Goal: Answer question/provide support

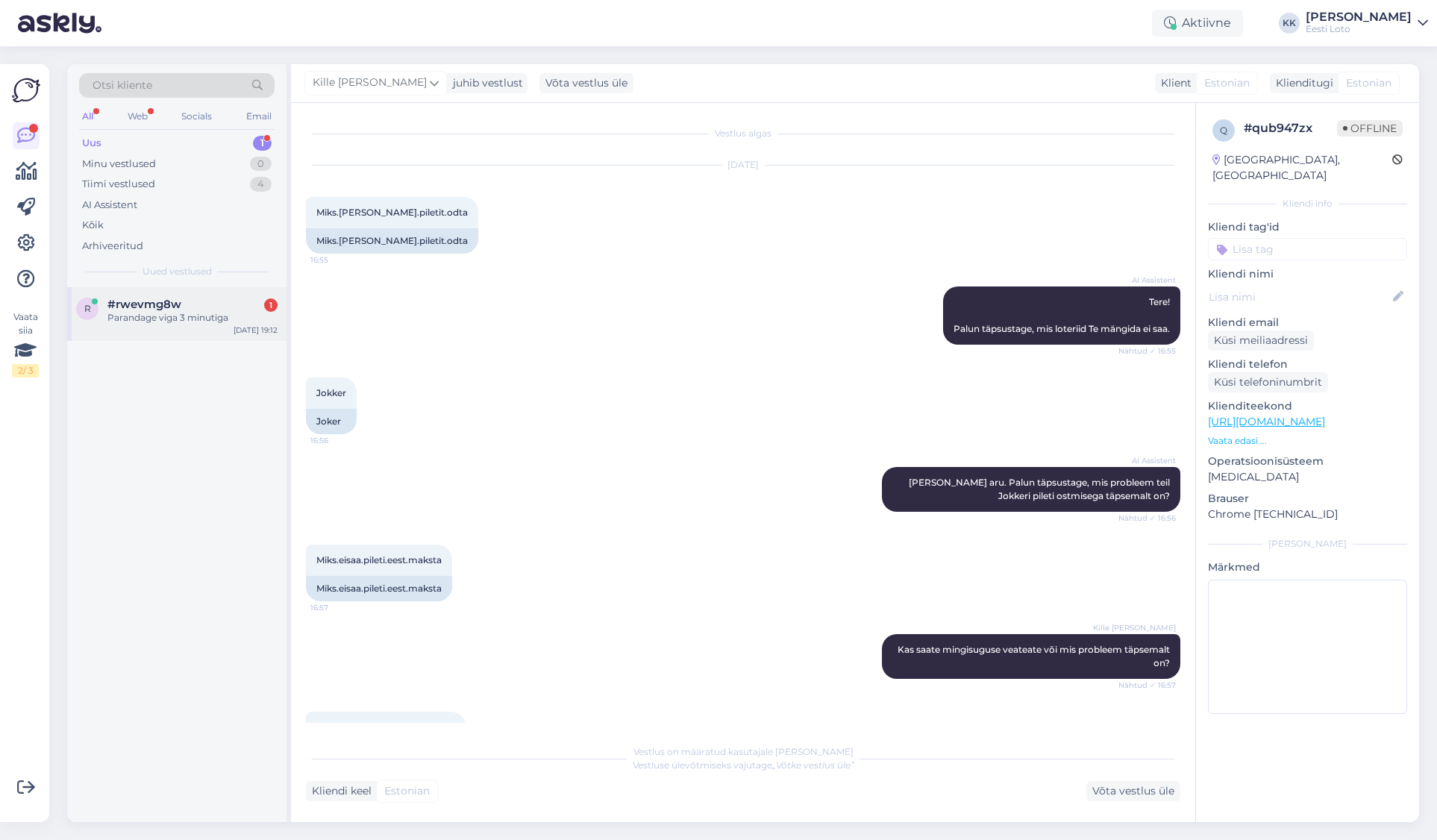
scroll to position [101, 0]
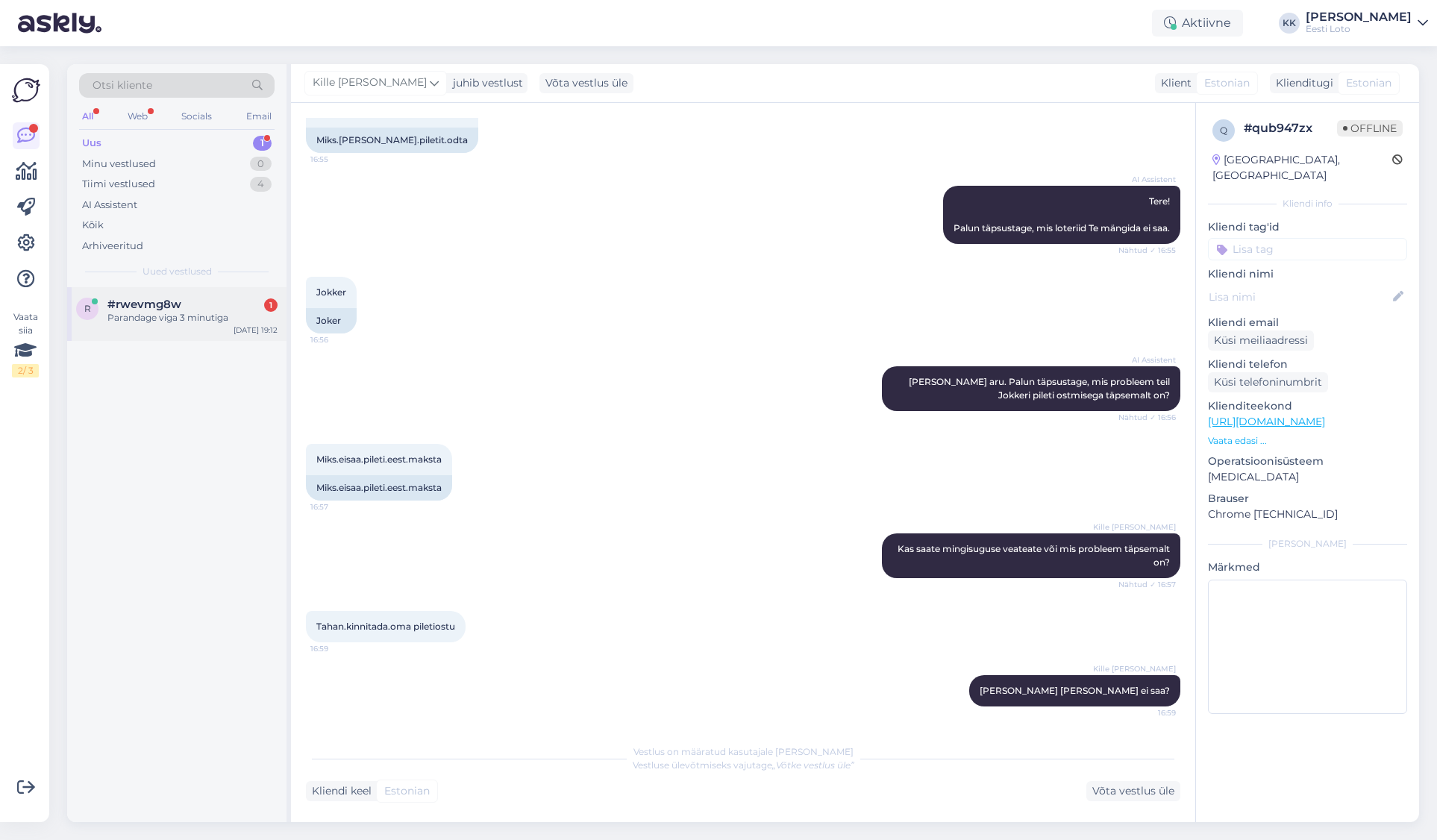
click at [173, 320] on div "Parandage viga 3 minutiga" at bounding box center [192, 317] width 170 height 13
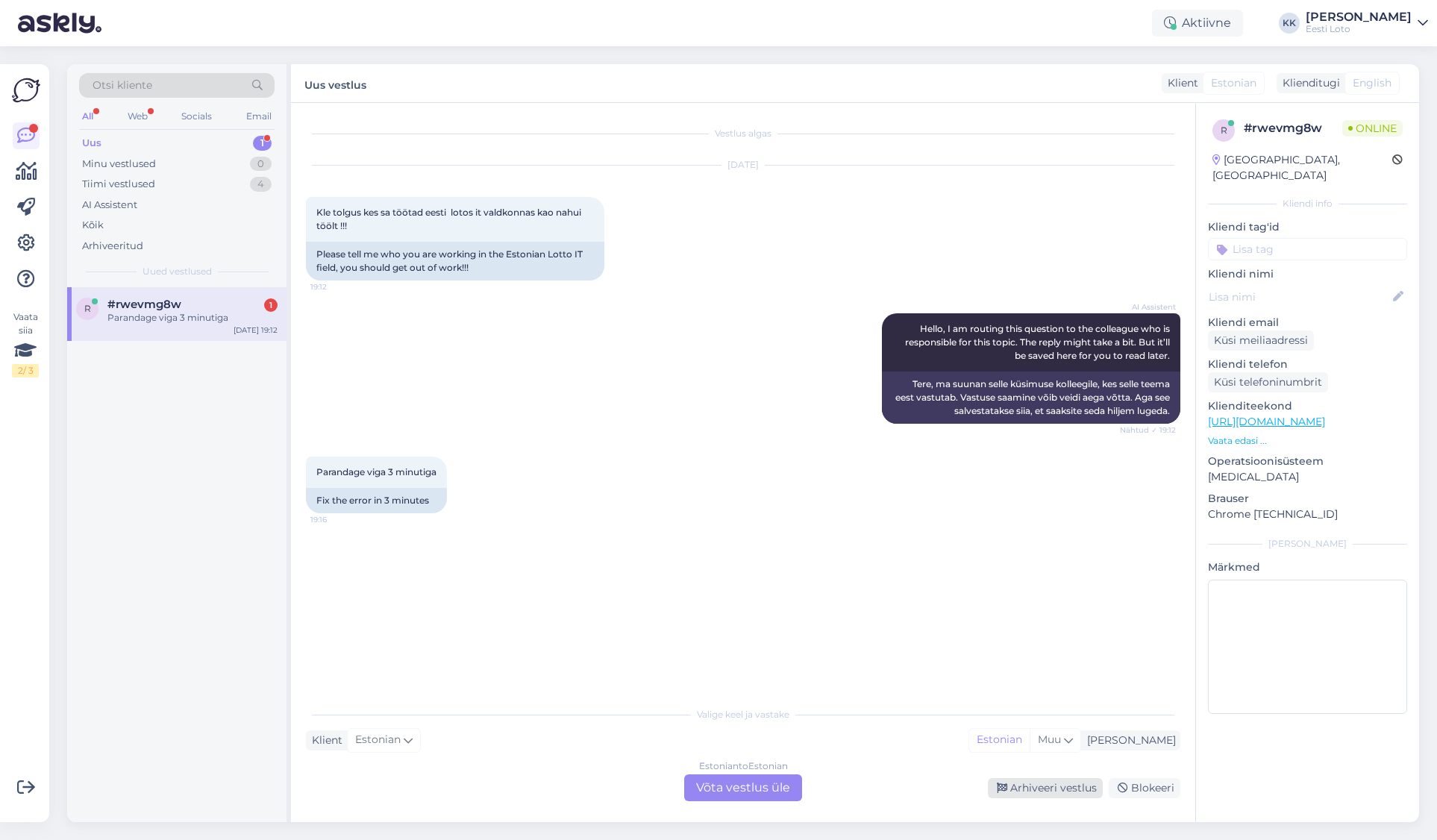
click at [1047, 789] on div "Arhiveeri vestlus" at bounding box center [1045, 788] width 115 height 20
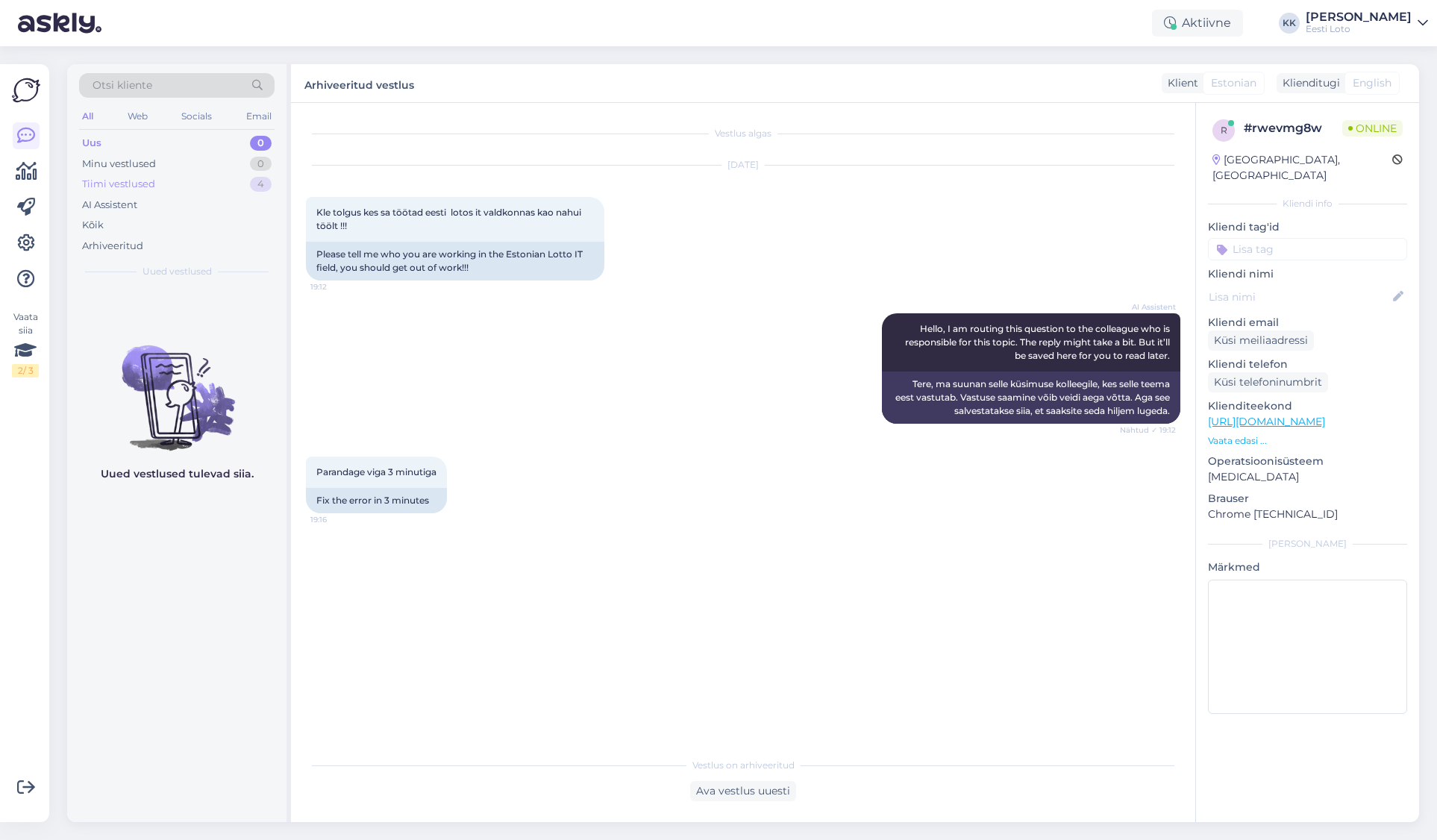
click at [133, 185] on div "Tiimi vestlused" at bounding box center [119, 184] width 73 height 15
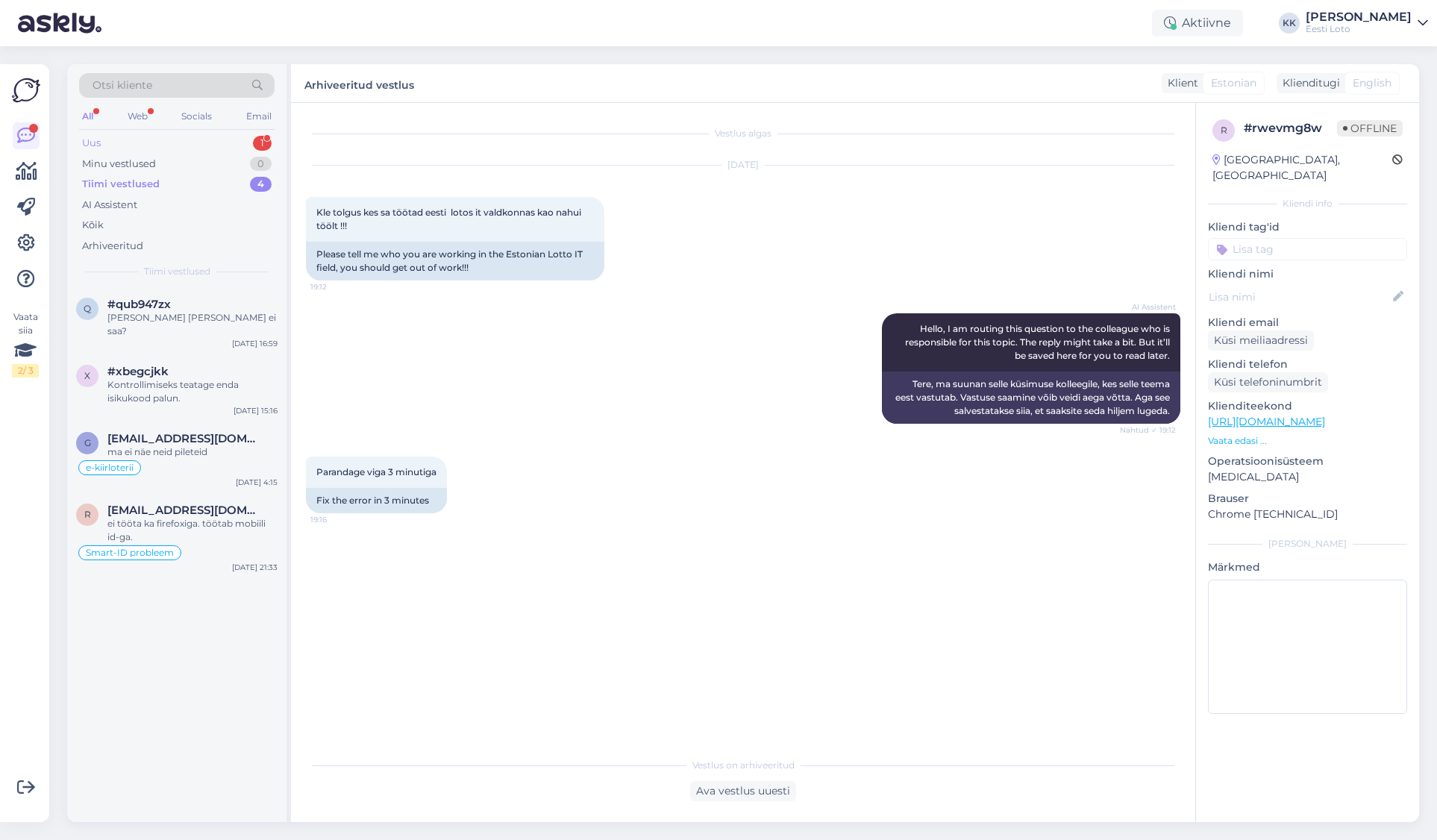
click at [155, 145] on div "Uus 1" at bounding box center [177, 143] width 196 height 21
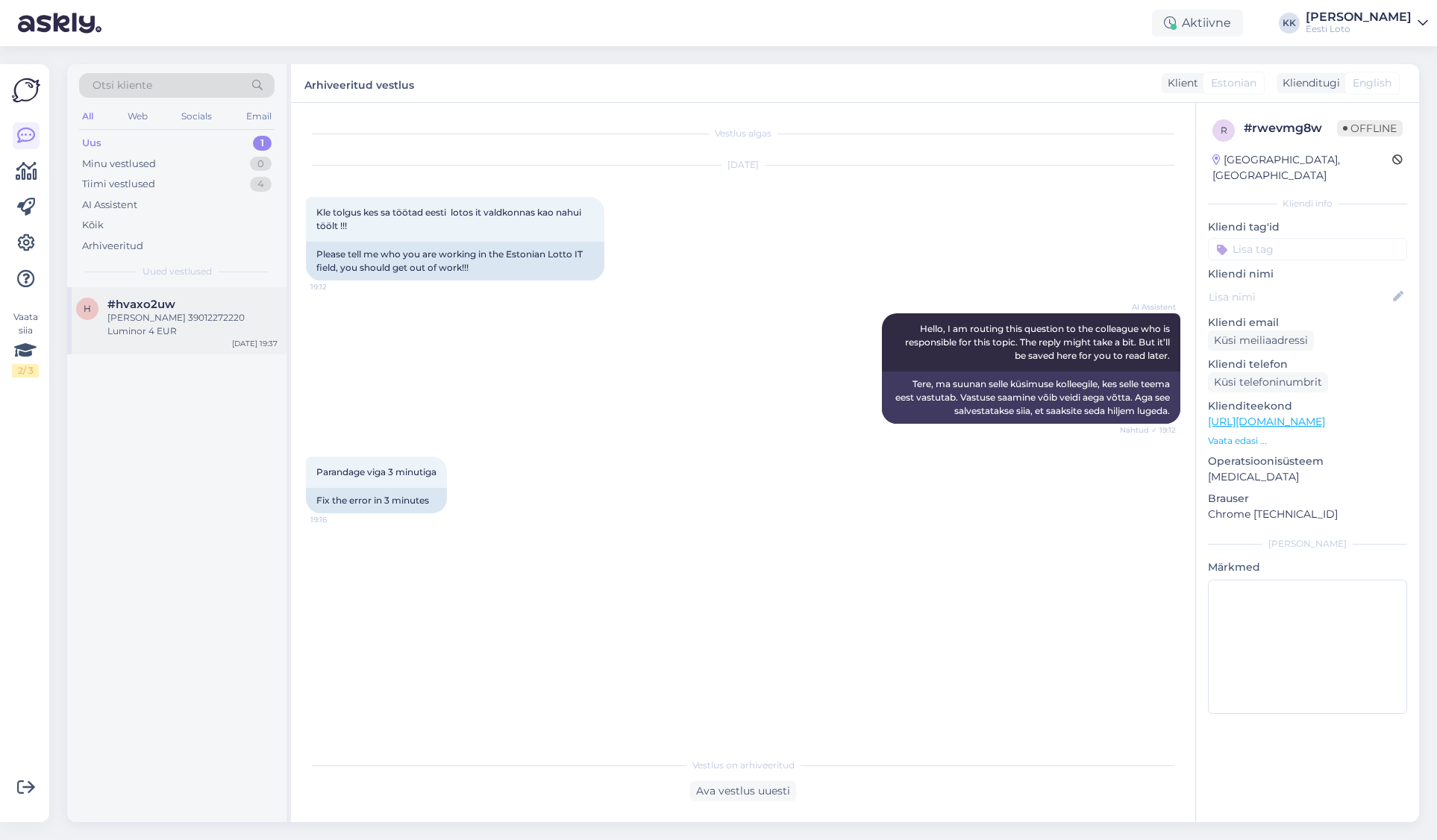
click at [192, 325] on div "[PERSON_NAME] 39012272220 Luminor 4 EUR" at bounding box center [192, 325] width 170 height 27
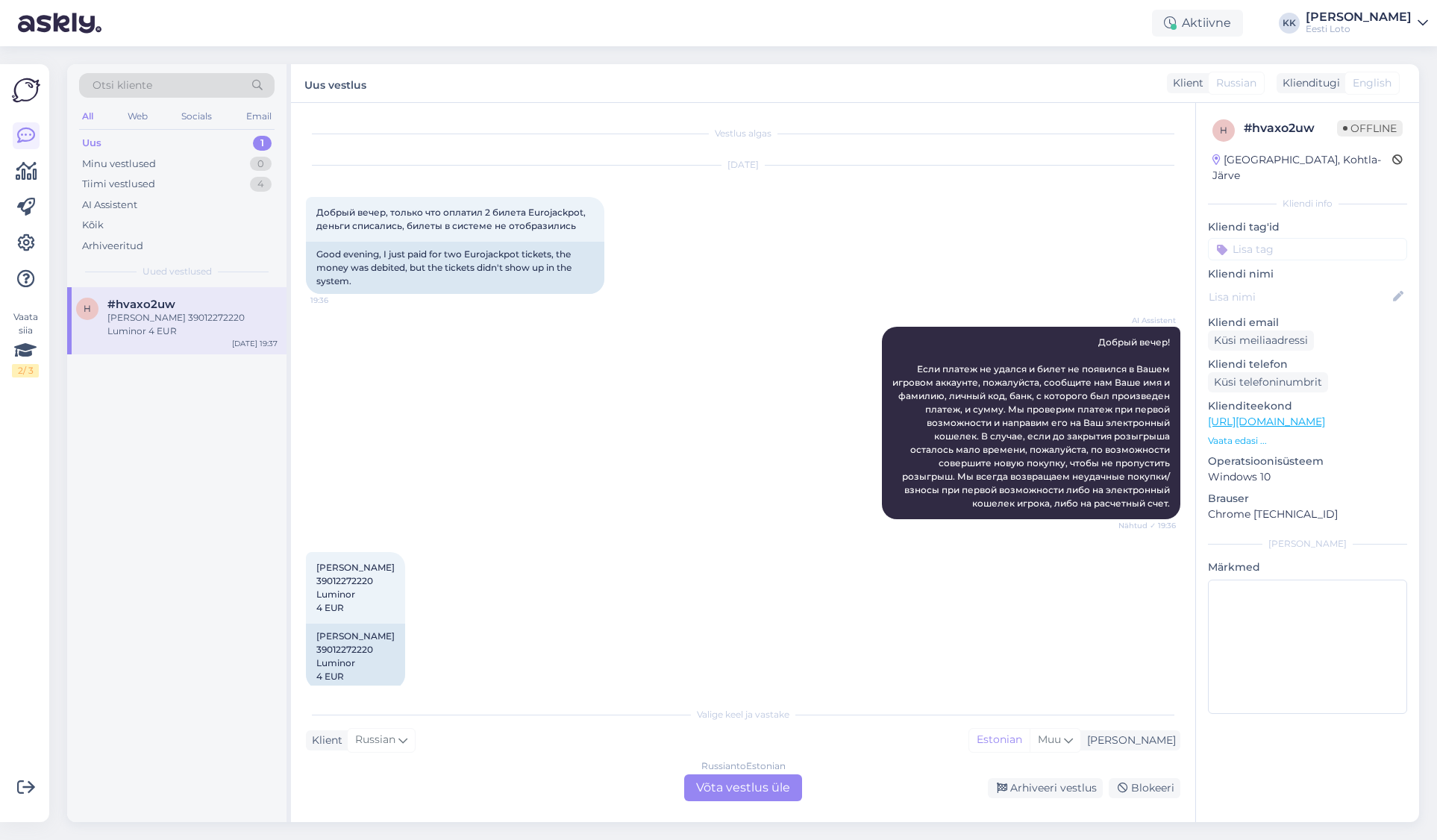
scroll to position [20, 0]
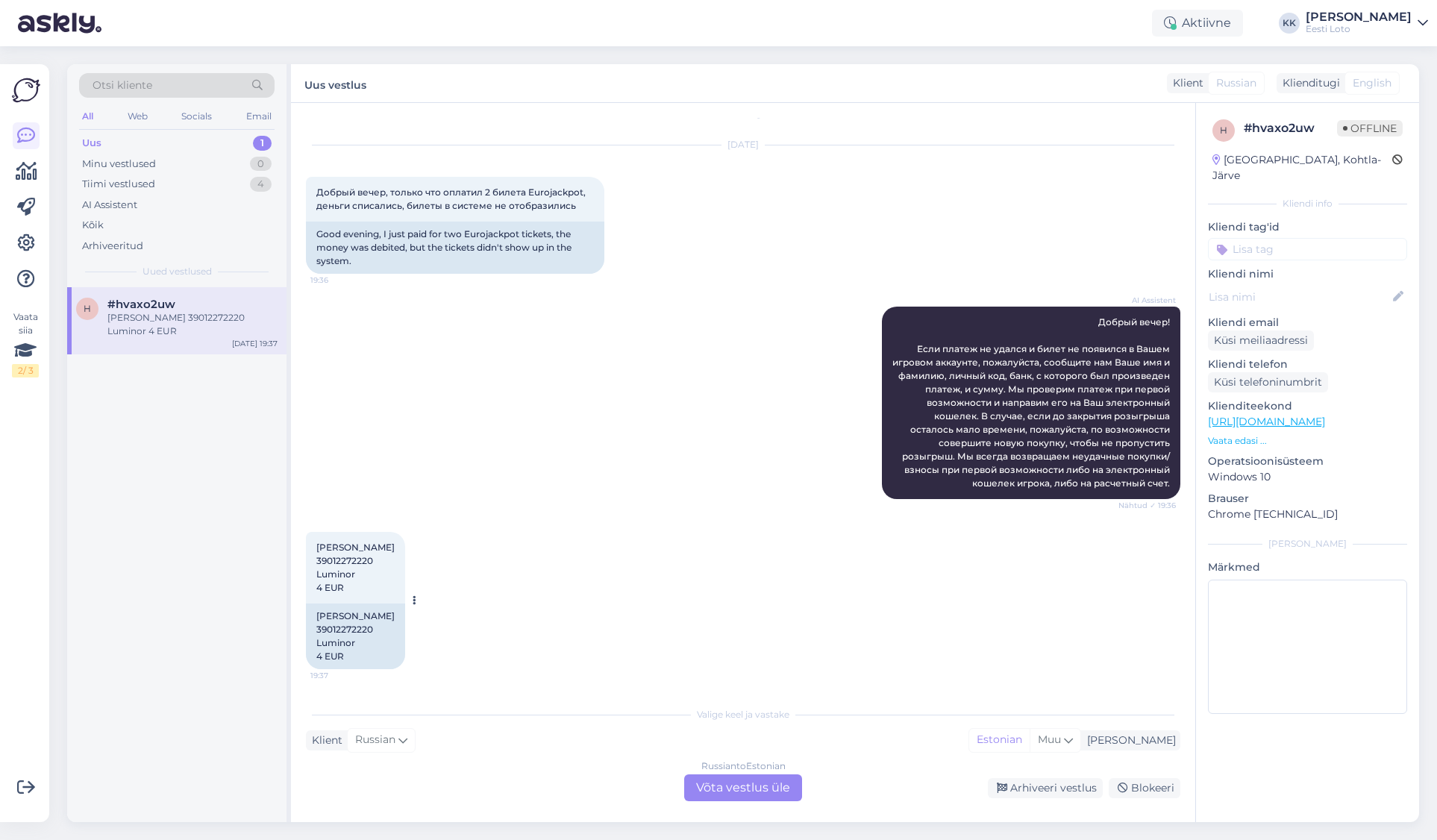
click at [344, 555] on span "[PERSON_NAME] 39012272220 Luminor 4 EUR" at bounding box center [355, 567] width 78 height 51
copy span "39012272220"
click at [731, 787] on div "Russian to Estonian Võta vestlus üle" at bounding box center [743, 788] width 118 height 27
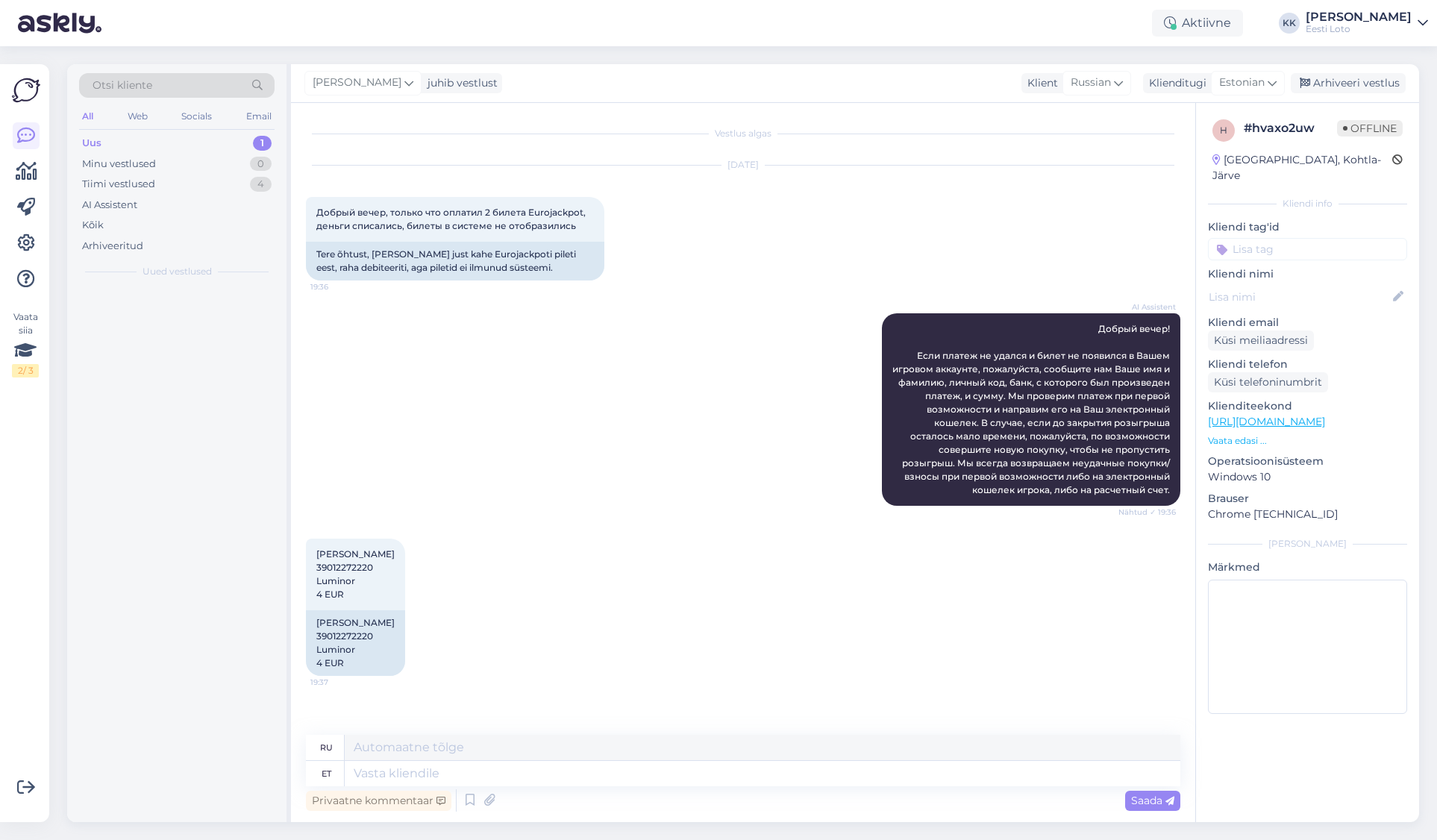
scroll to position [0, 0]
click at [572, 767] on textarea at bounding box center [762, 773] width 836 height 25
paste textarea "Kahjuks Teie sissemakse ebaõnnestus tehnilise [PERSON_NAME] tõttu. Kontrollisim…"
type textarea "Kahjuks Teie sissemakse ebaõnnestus tehnilise [PERSON_NAME] tõttu. Kontrollisim…"
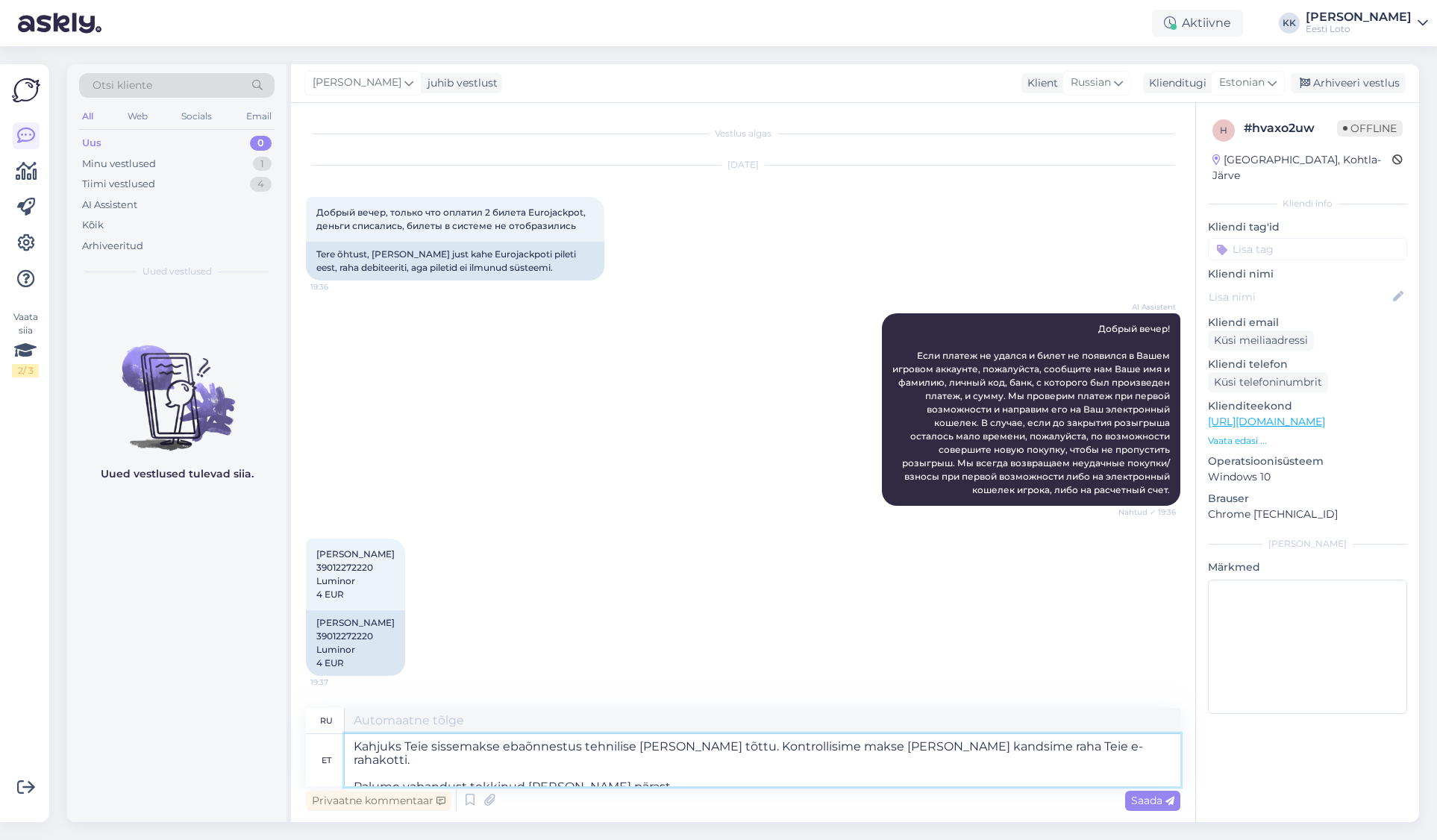
type textarea "К сожалению, ваш депозит не был зачислен из-за технической ошибки. Мы проверили…"
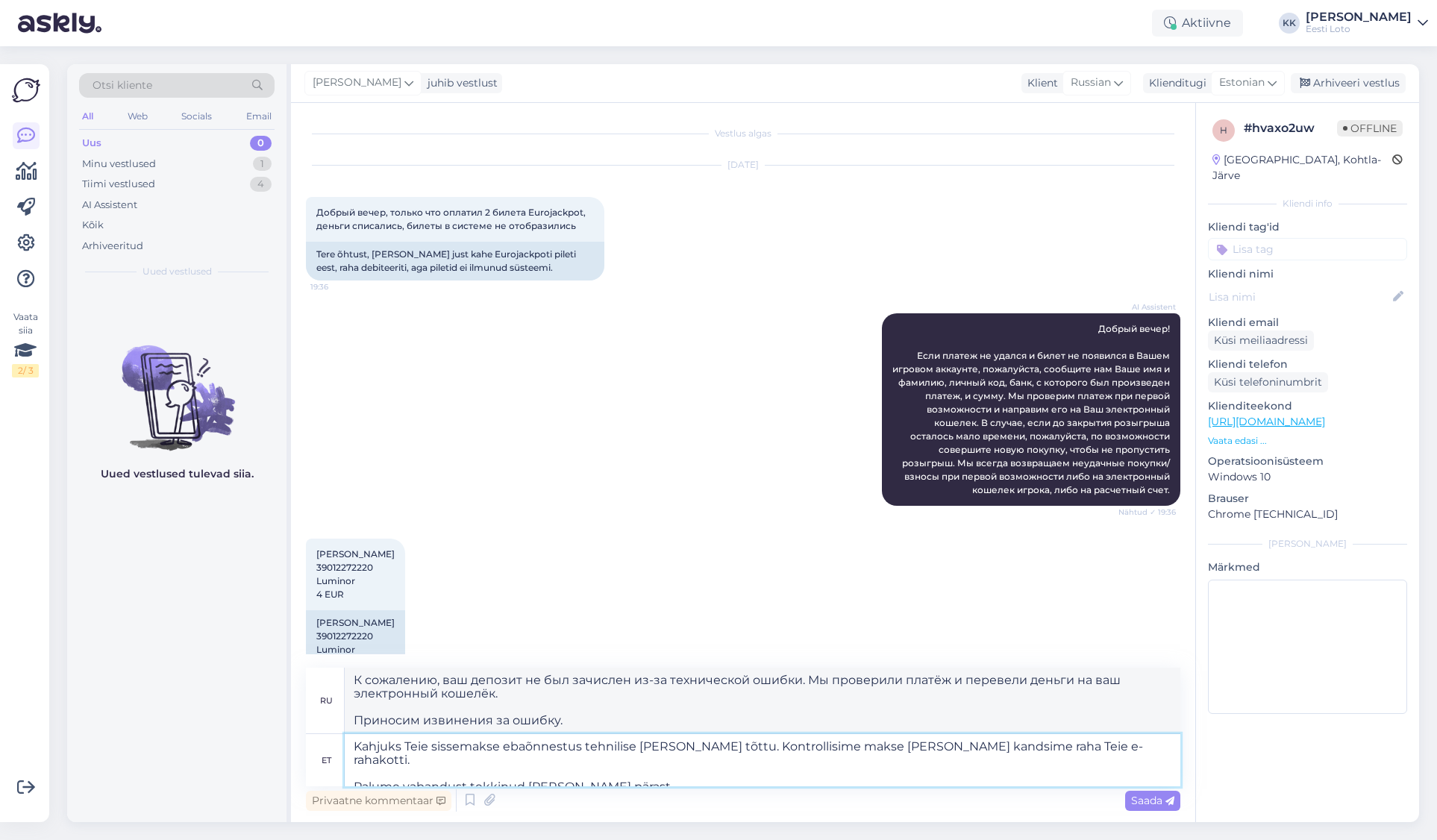
click at [352, 750] on textarea "Kahjuks Teie sissemakse ebaõnnestus tehnilise [PERSON_NAME] tõttu. Kontrollisim…" at bounding box center [762, 760] width 836 height 52
type textarea "Tere. Kahjuks Teie sissemakse ebaõnnestus tehnilise [PERSON_NAME] tõttu. Kontro…"
type textarea "Здравствуйте. К сожалению, ваш депозит не был зачислен из-за технической ошибки…"
click at [350, 772] on textarea "Tere. Kahjuks Teie sissemakse ebaõnnestus tehnilise [PERSON_NAME] tõttu. Kontro…" at bounding box center [762, 760] width 836 height 52
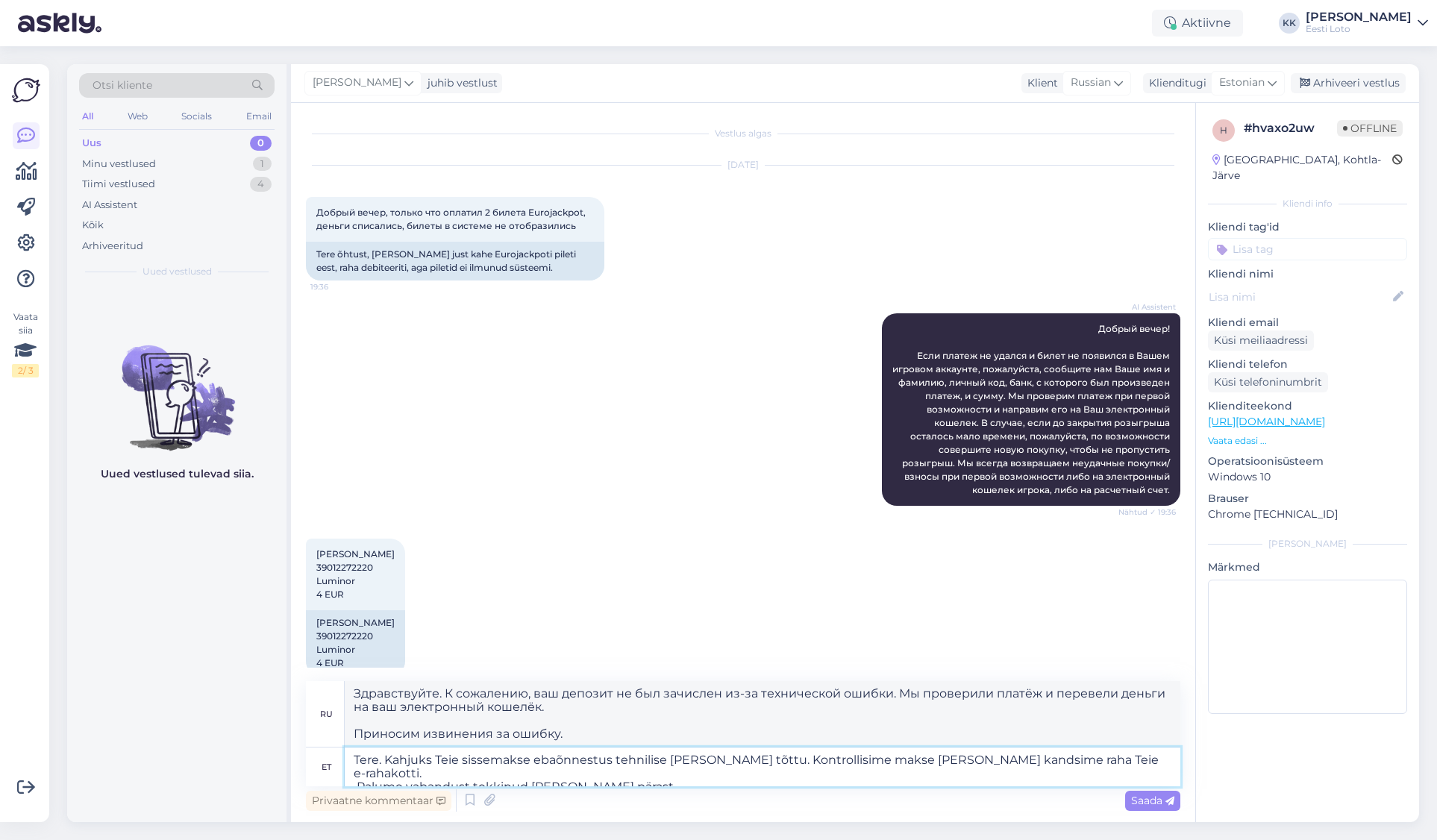
type textarea "Tere. Kahjuks Teie sissemakse ebaõnnestus tehnilise [PERSON_NAME] tõttu. Kontro…"
type textarea "Здравствуйте. К сожалению, ваш депозит не был зачислен из-за технической ошибки…"
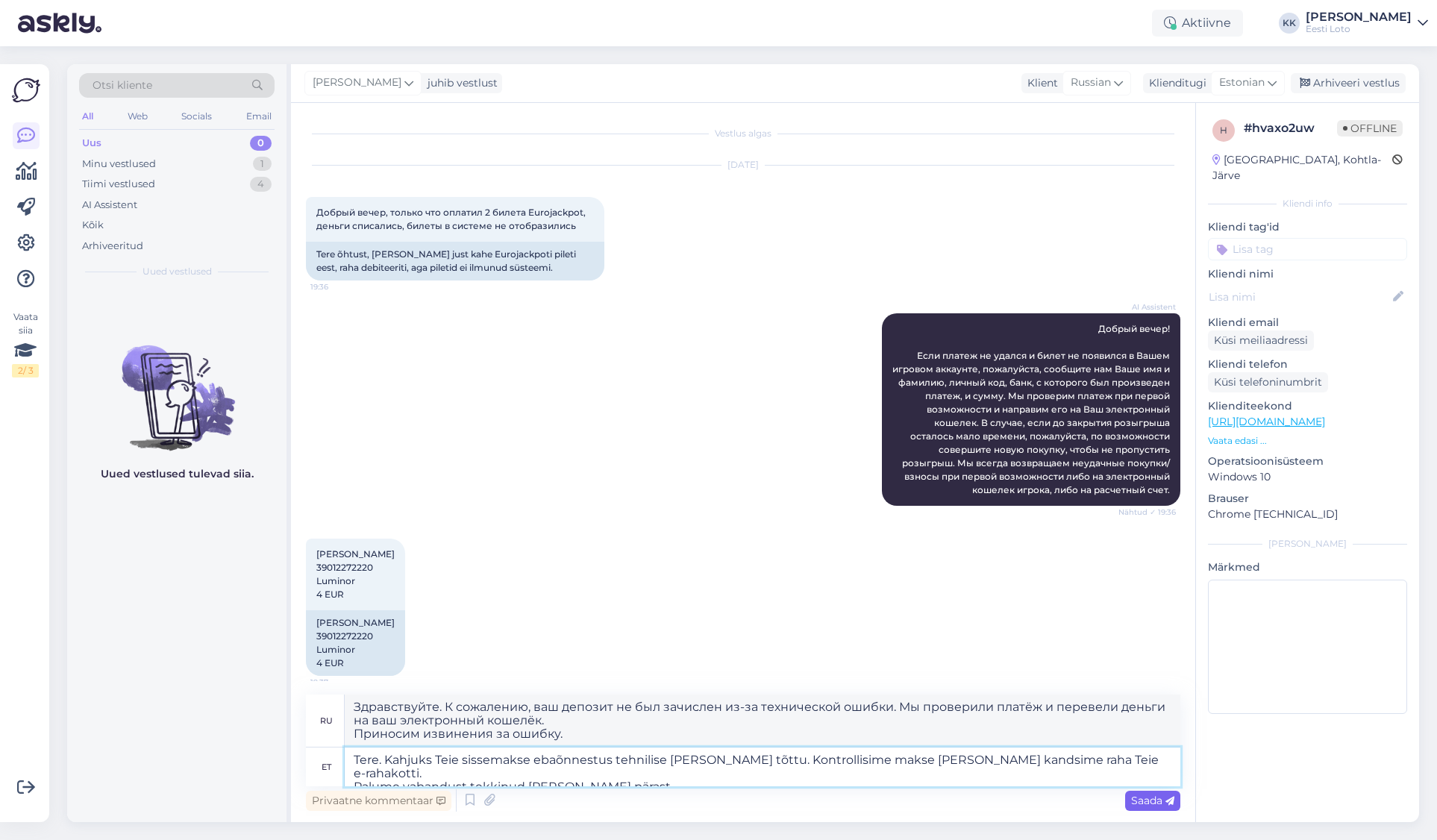
type textarea "Tere. Kahjuks Teie sissemakse ebaõnnestus tehnilise [PERSON_NAME] tõttu. Kontro…"
click at [1141, 798] on span "Saada" at bounding box center [1153, 800] width 44 height 13
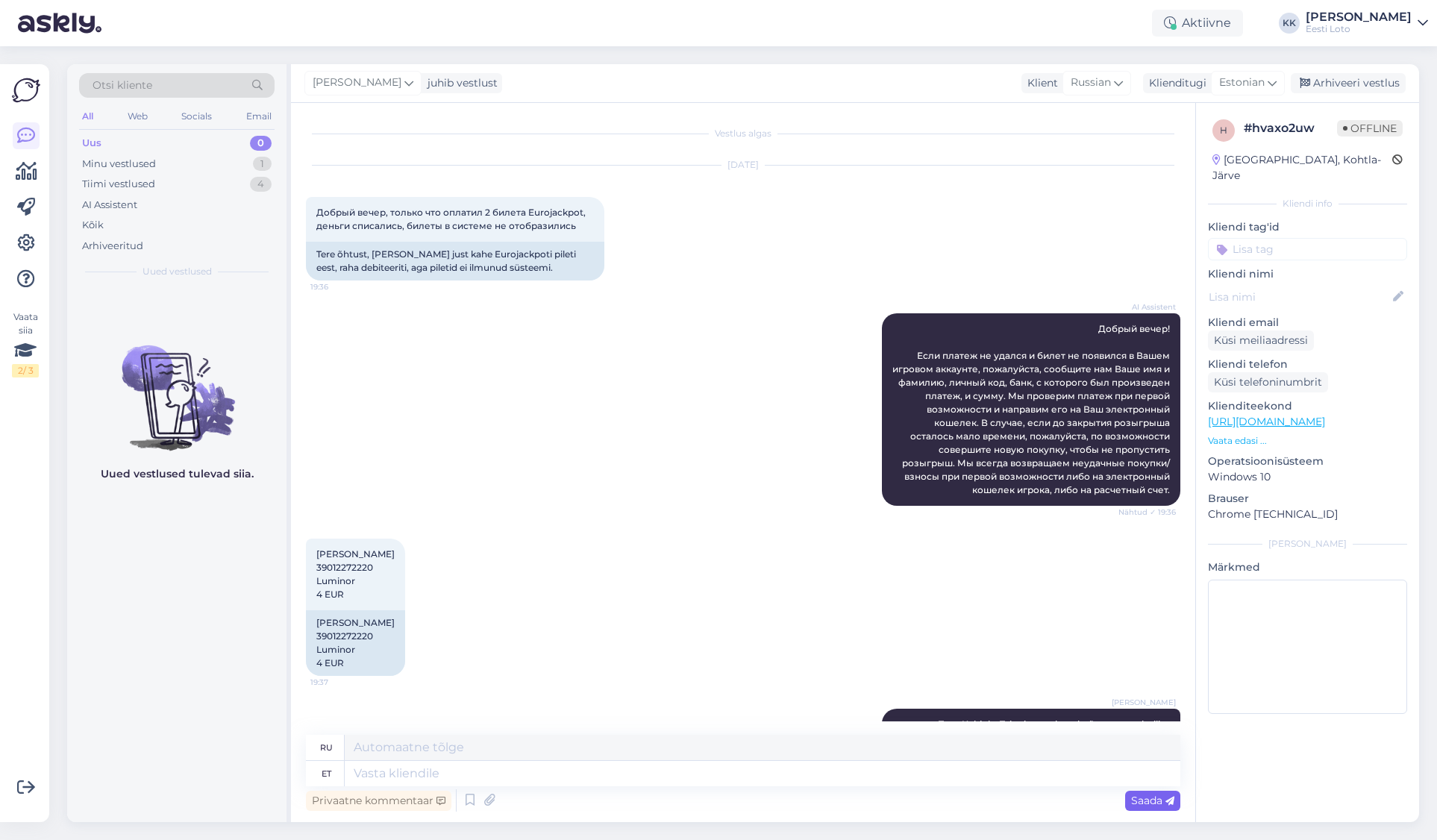
scroll to position [141, 0]
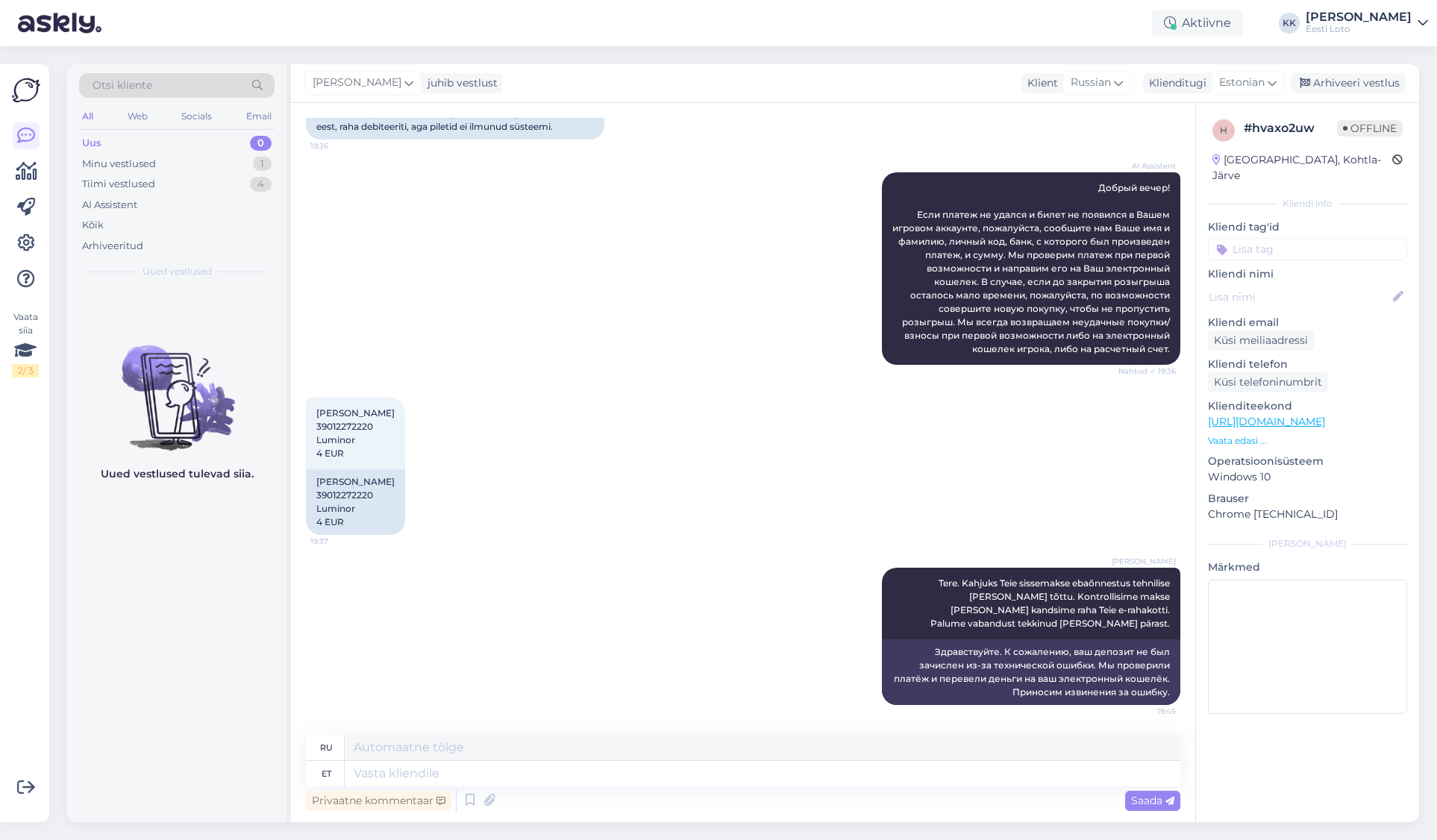
click at [1320, 238] on input at bounding box center [1308, 249] width 200 height 22
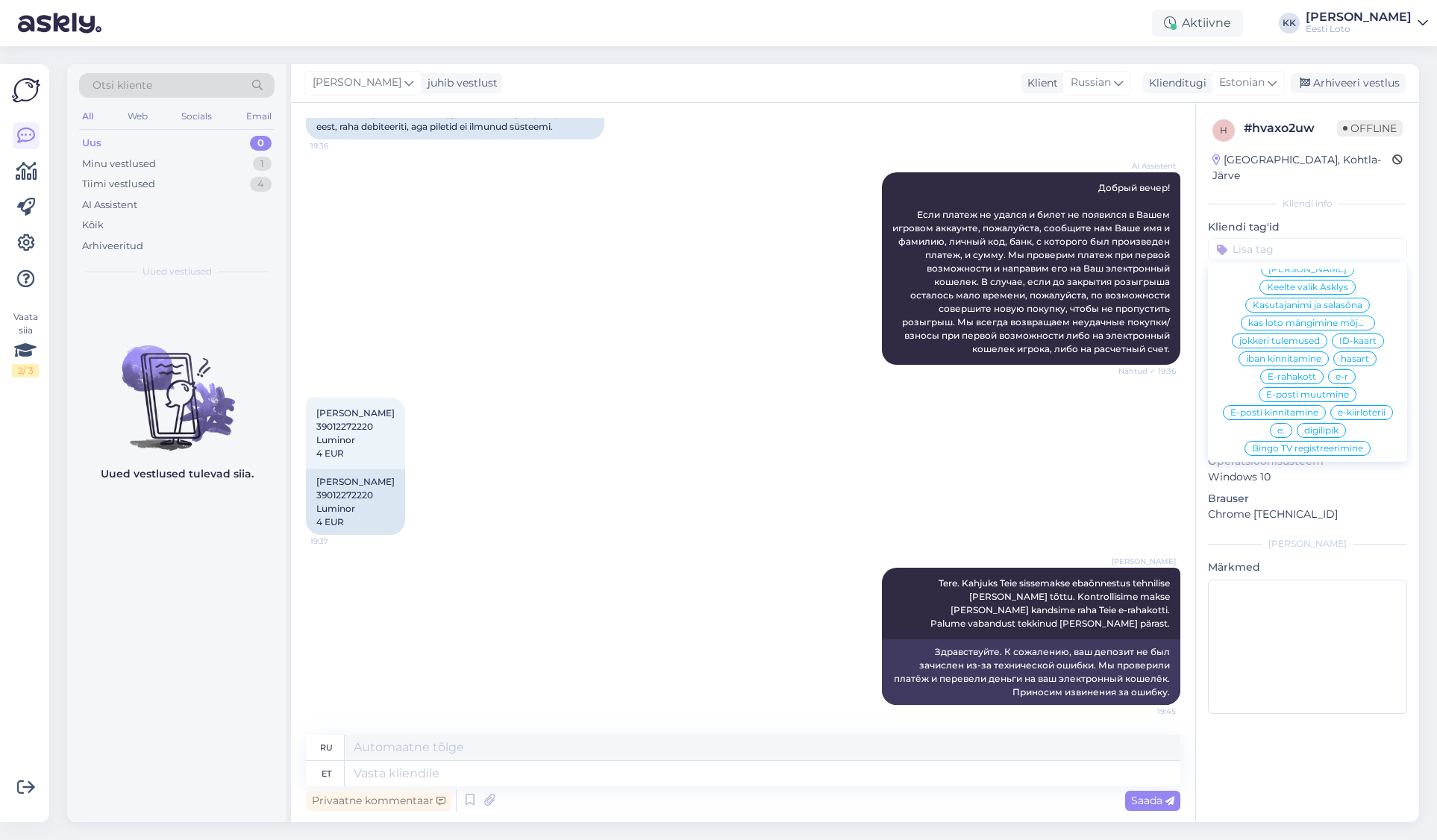
scroll to position [519, 0]
click at [1307, 358] on span "E-rahakott" at bounding box center [1291, 362] width 48 height 9
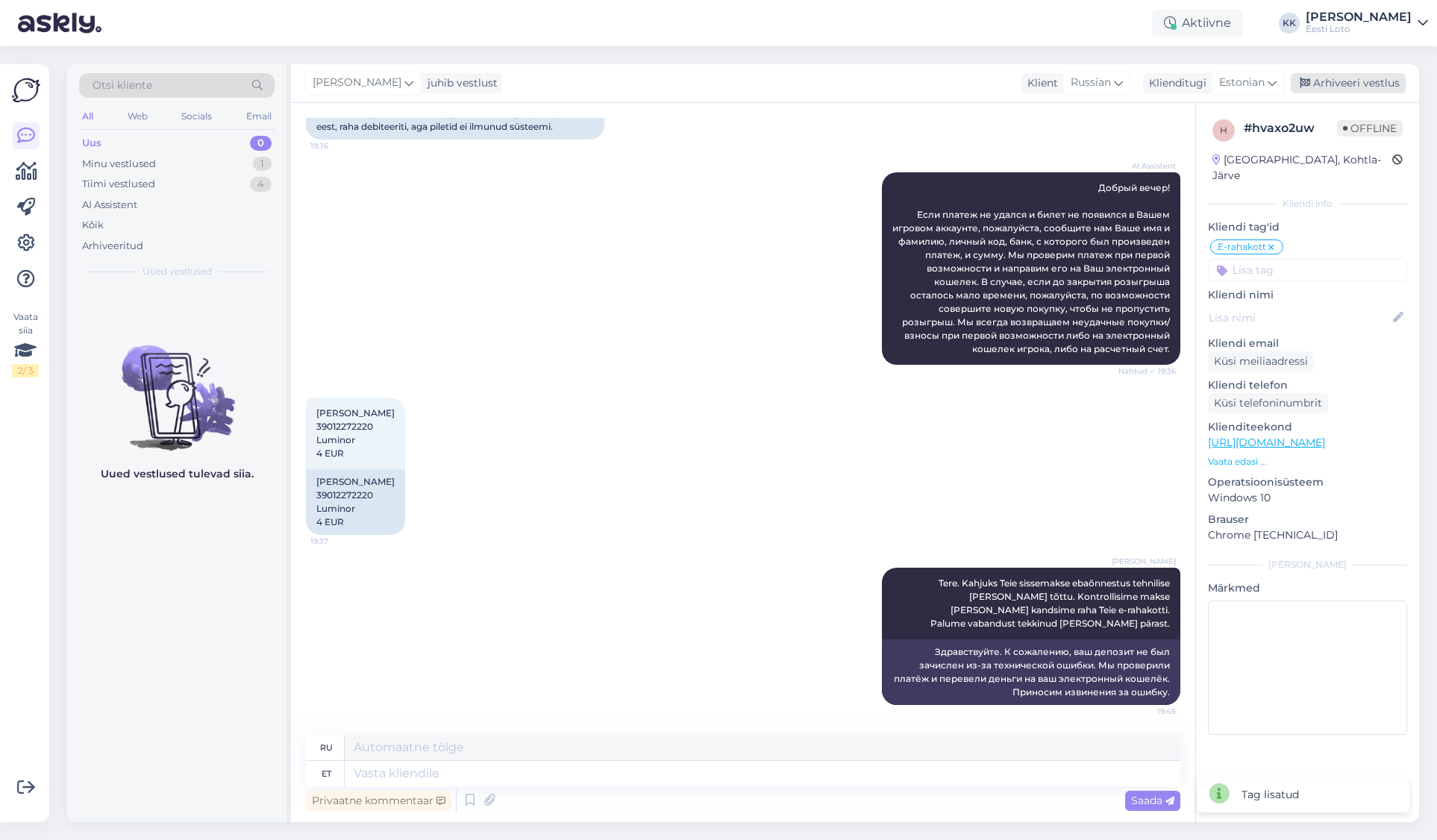
click at [1368, 83] on div "Arhiveeri vestlus" at bounding box center [1348, 82] width 115 height 20
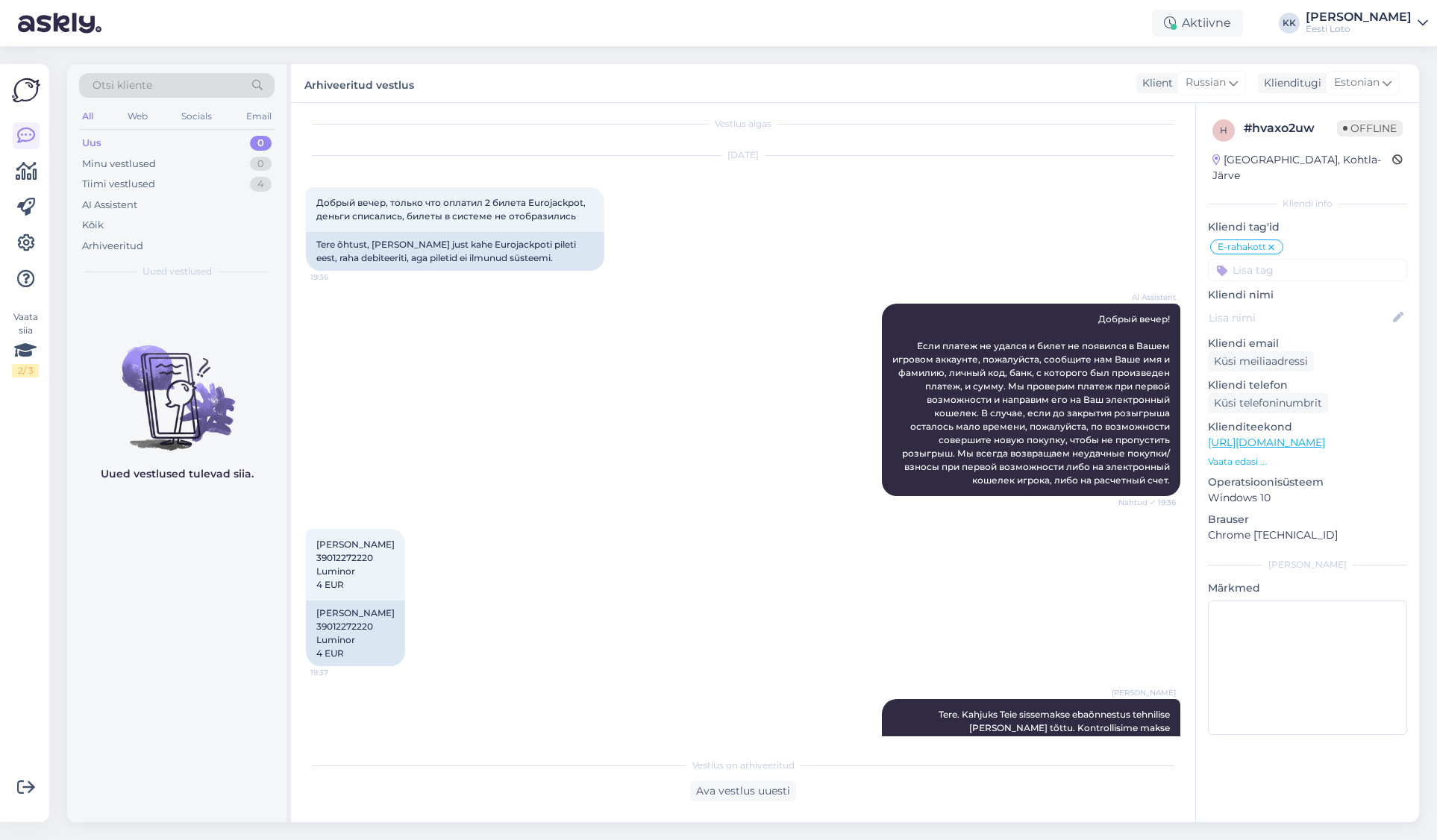
scroll to position [10, 0]
drag, startPoint x: 122, startPoint y: 244, endPoint x: 131, endPoint y: 245, distance: 9.1
click at [122, 244] on div "Arhiveeritud" at bounding box center [112, 246] width 61 height 15
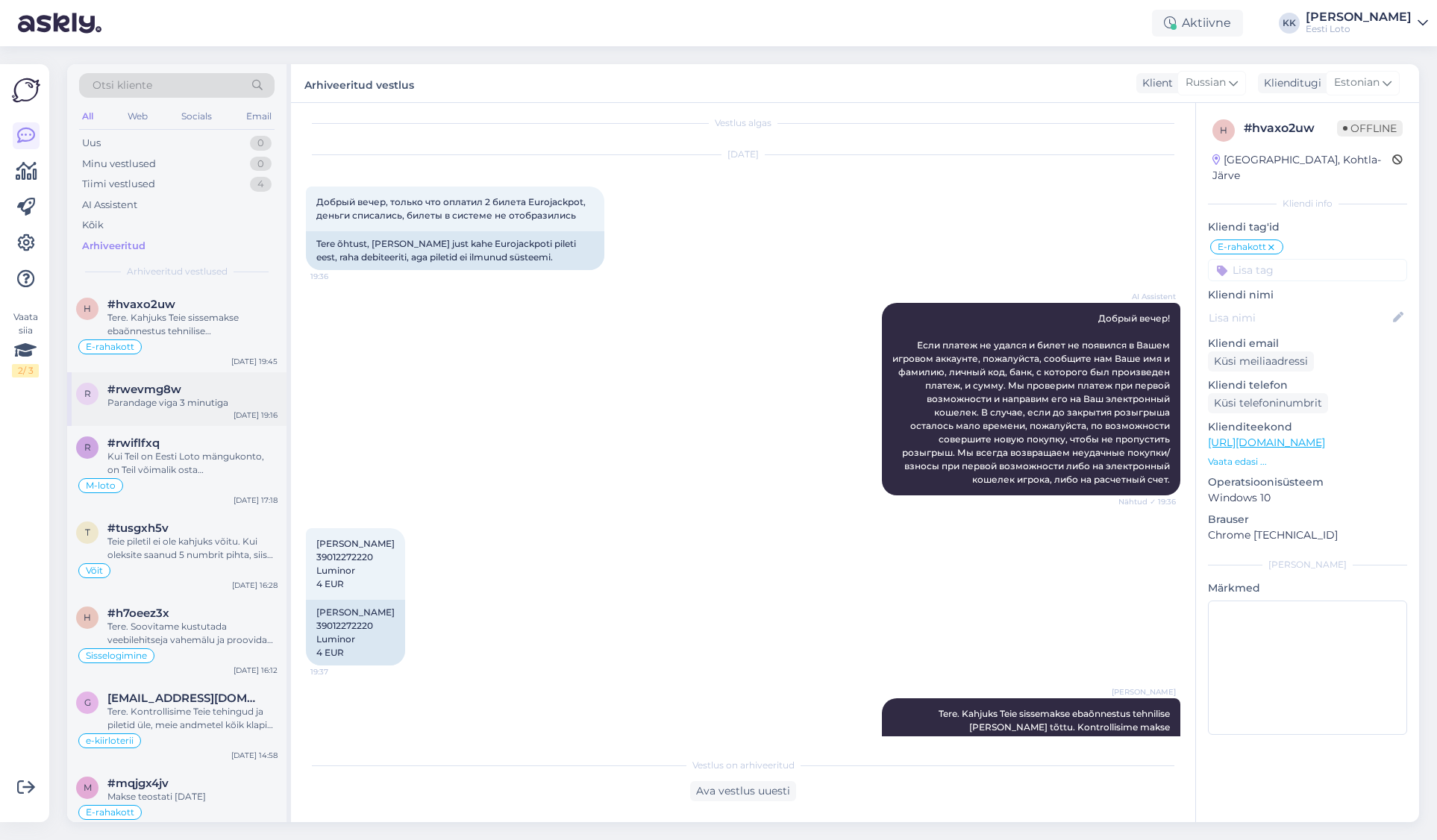
click at [191, 386] on div "#rwevmg8w" at bounding box center [192, 389] width 170 height 13
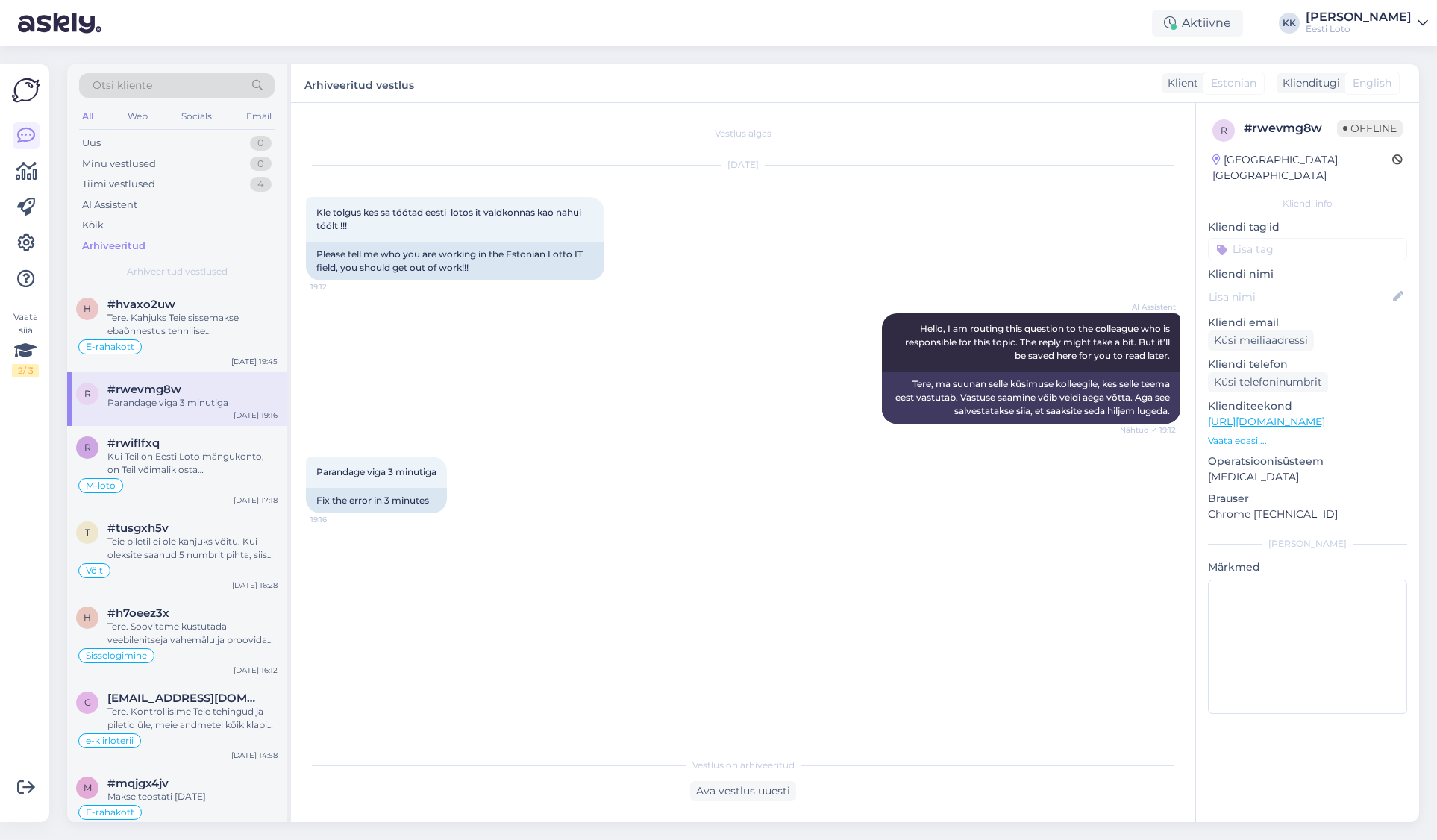
scroll to position [0, 0]
click at [172, 453] on div "Kui Teil on Eesti Loto mängukonto, on Teil võimalik osta [PERSON_NAME] telefoni…" at bounding box center [192, 463] width 170 height 27
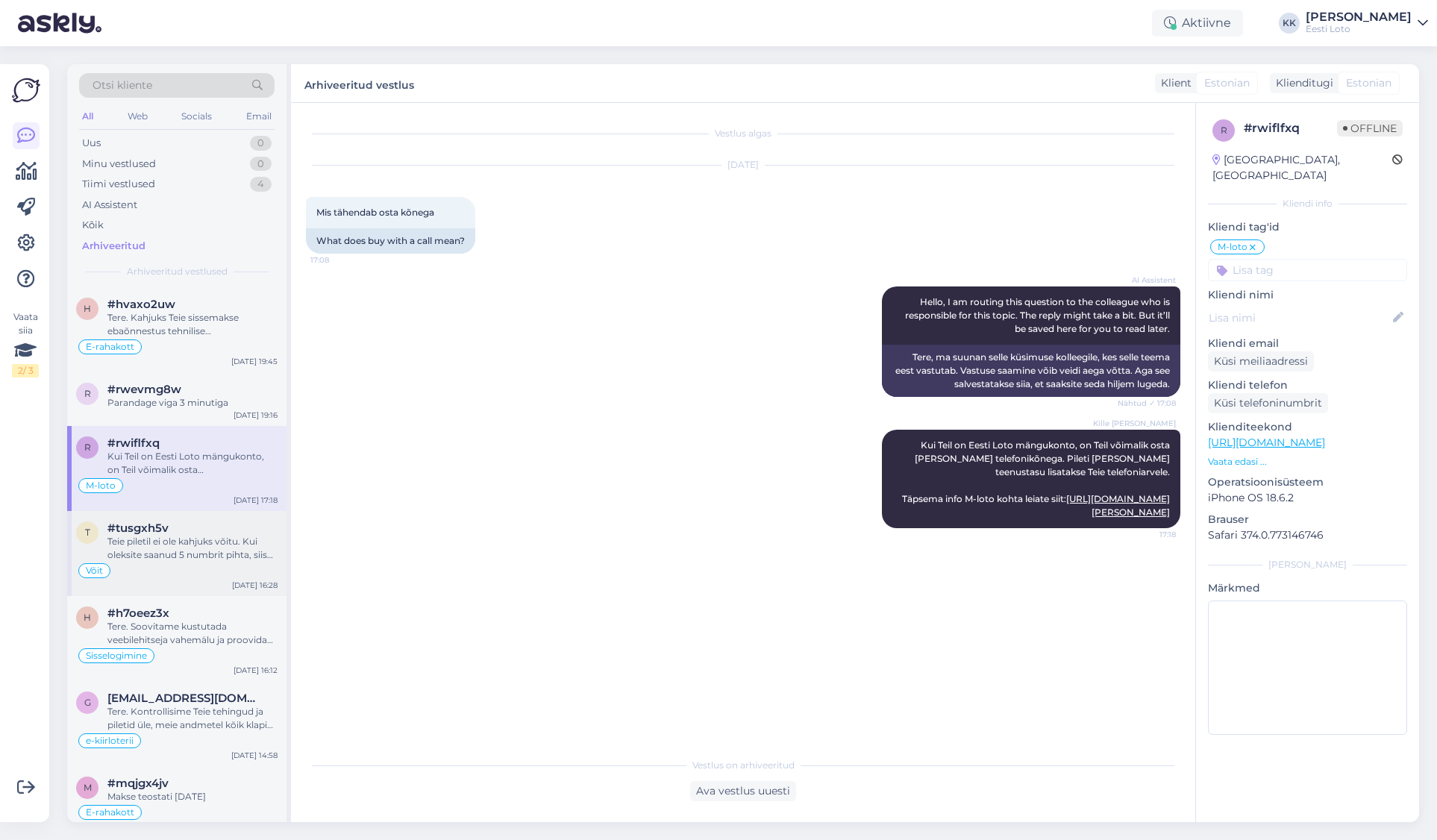
click at [136, 538] on div "Teie piletil ei ole kahjuks võitu. Kui oleksite saanud 5 numbrit pihta, siis se…" at bounding box center [192, 549] width 170 height 27
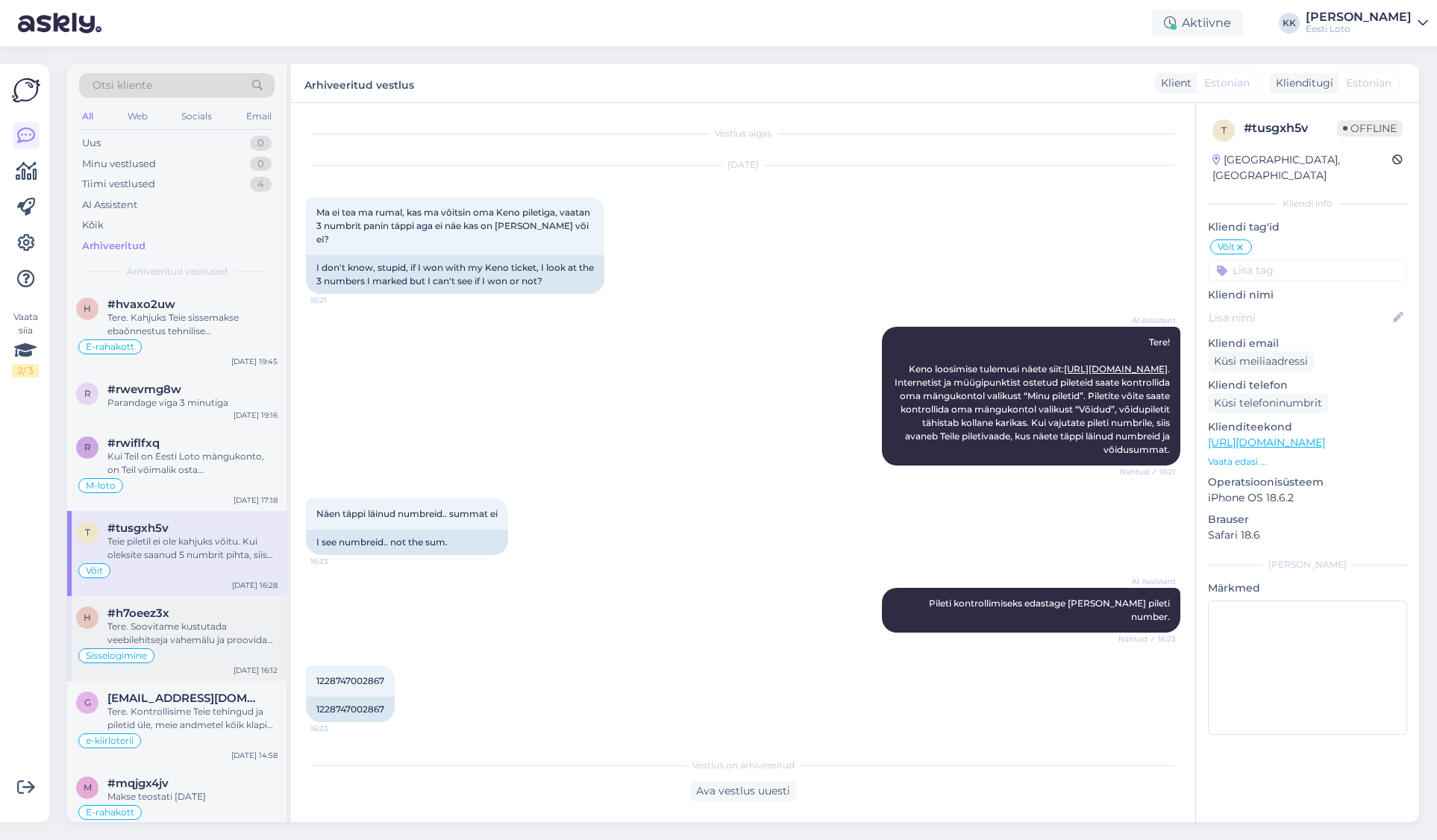
click at [163, 623] on div "Tere. Soovitame kustutada veebilehitseja vahemälu ja proovida uuesti. Lisaks so…" at bounding box center [192, 633] width 170 height 27
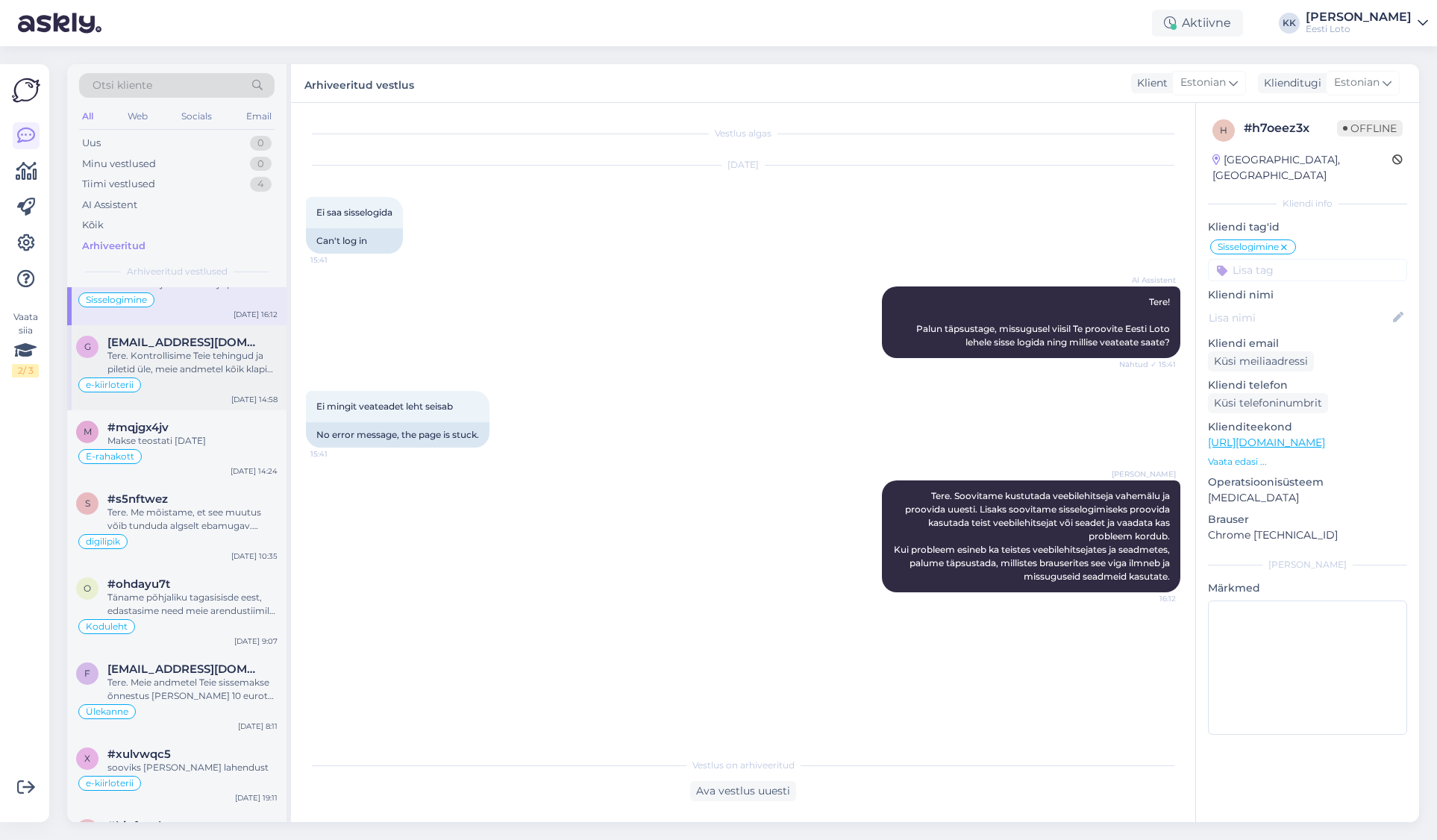
scroll to position [324, 0]
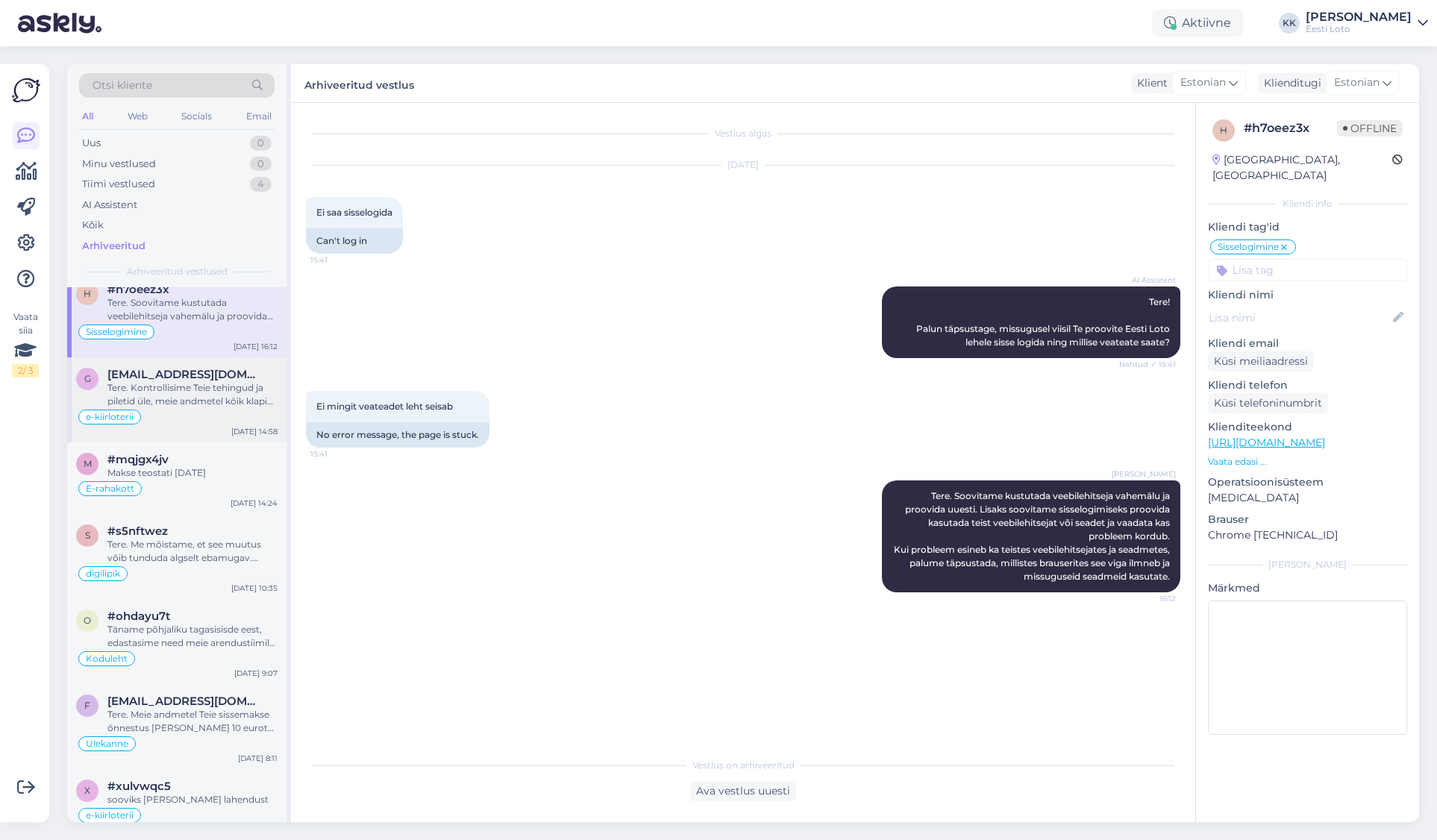
click at [205, 376] on span "[EMAIL_ADDRESS][DOMAIN_NAME]" at bounding box center [185, 374] width 155 height 13
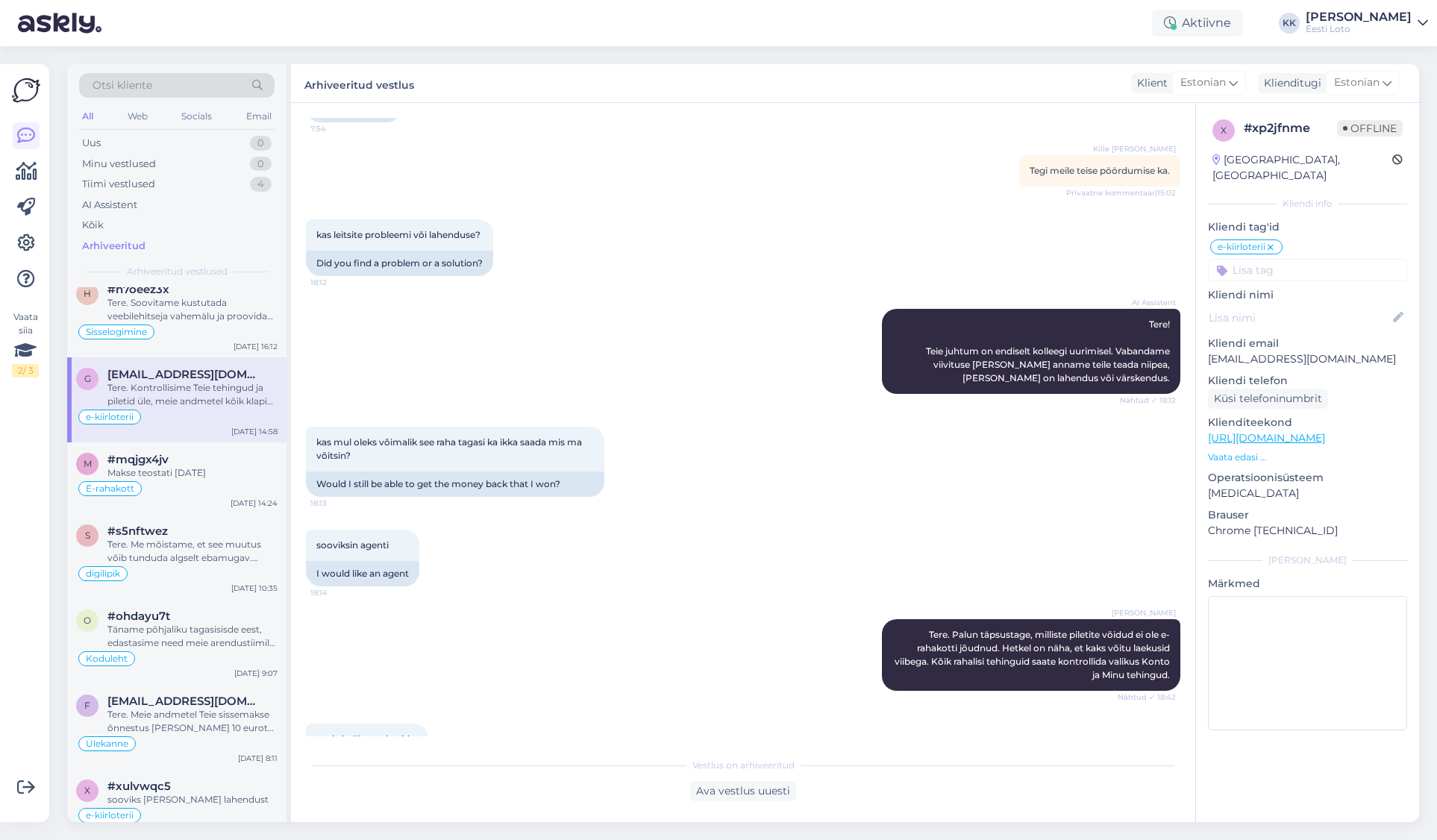
scroll to position [0, 0]
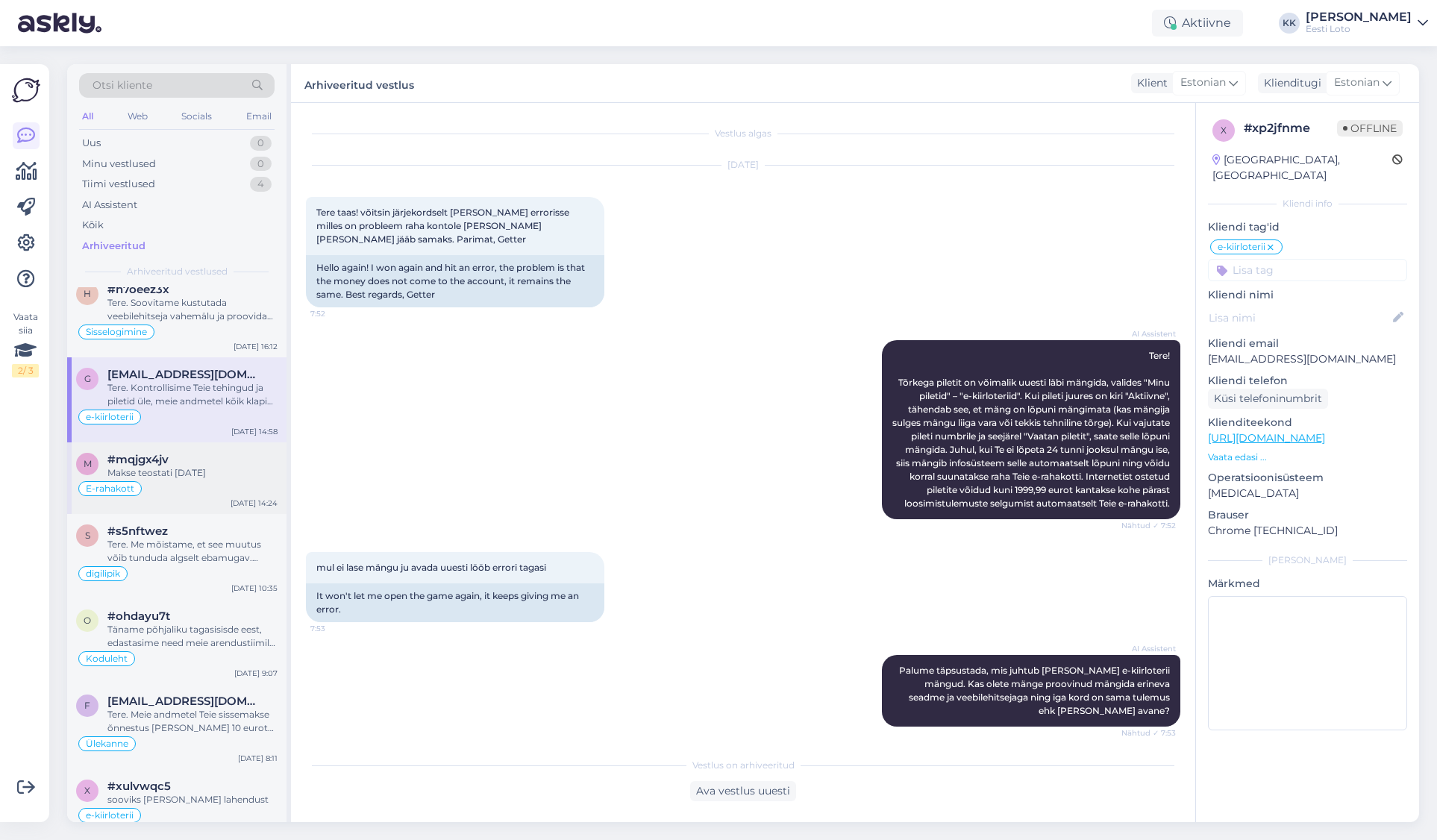
click at [175, 480] on div "E-rahakott" at bounding box center [177, 488] width 201 height 18
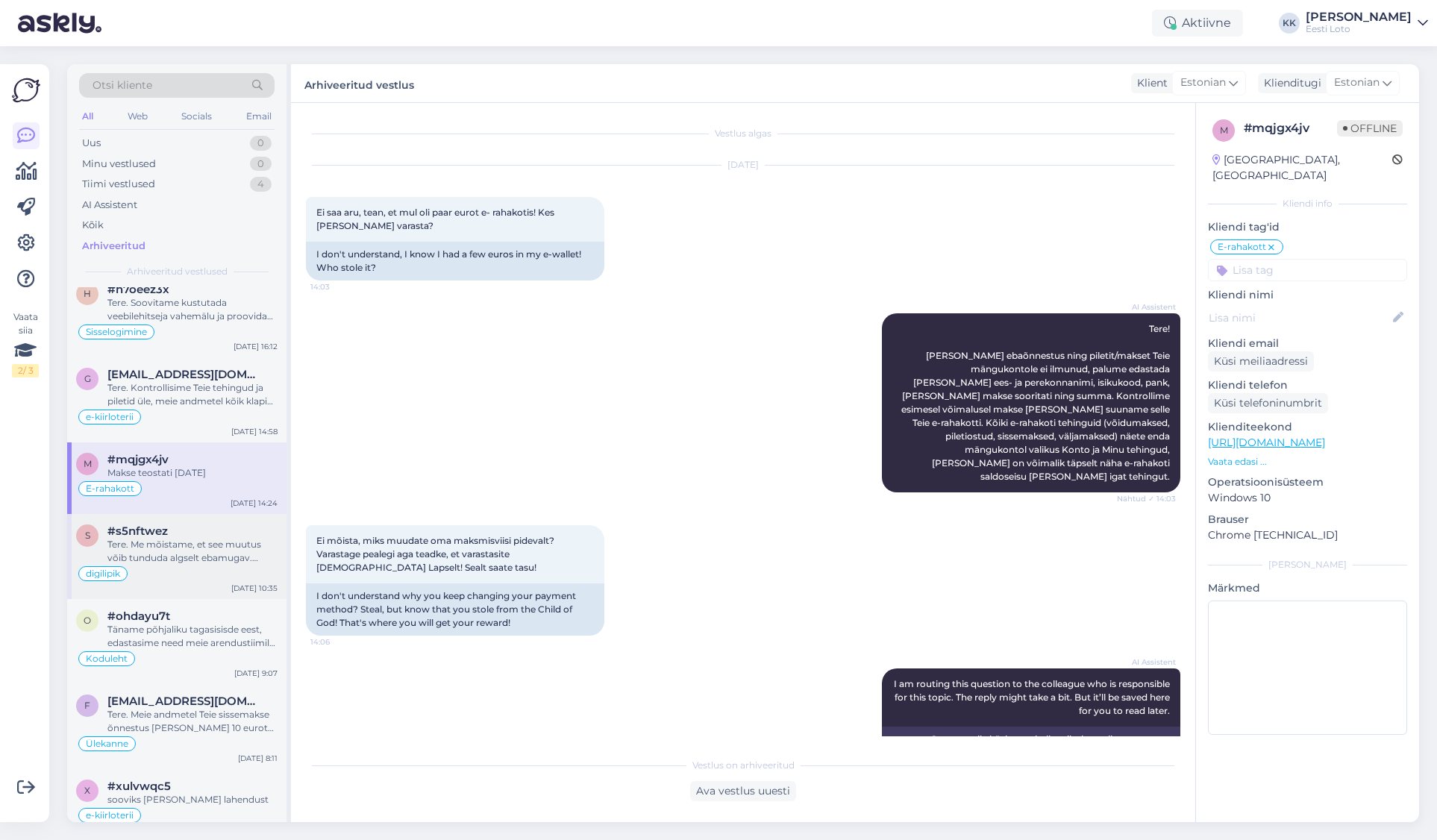
click at [182, 556] on div "Tere. Me mõistame, et see muutus võib tunduda algselt ebamugav. Põhjus, miks me…" at bounding box center [192, 551] width 170 height 27
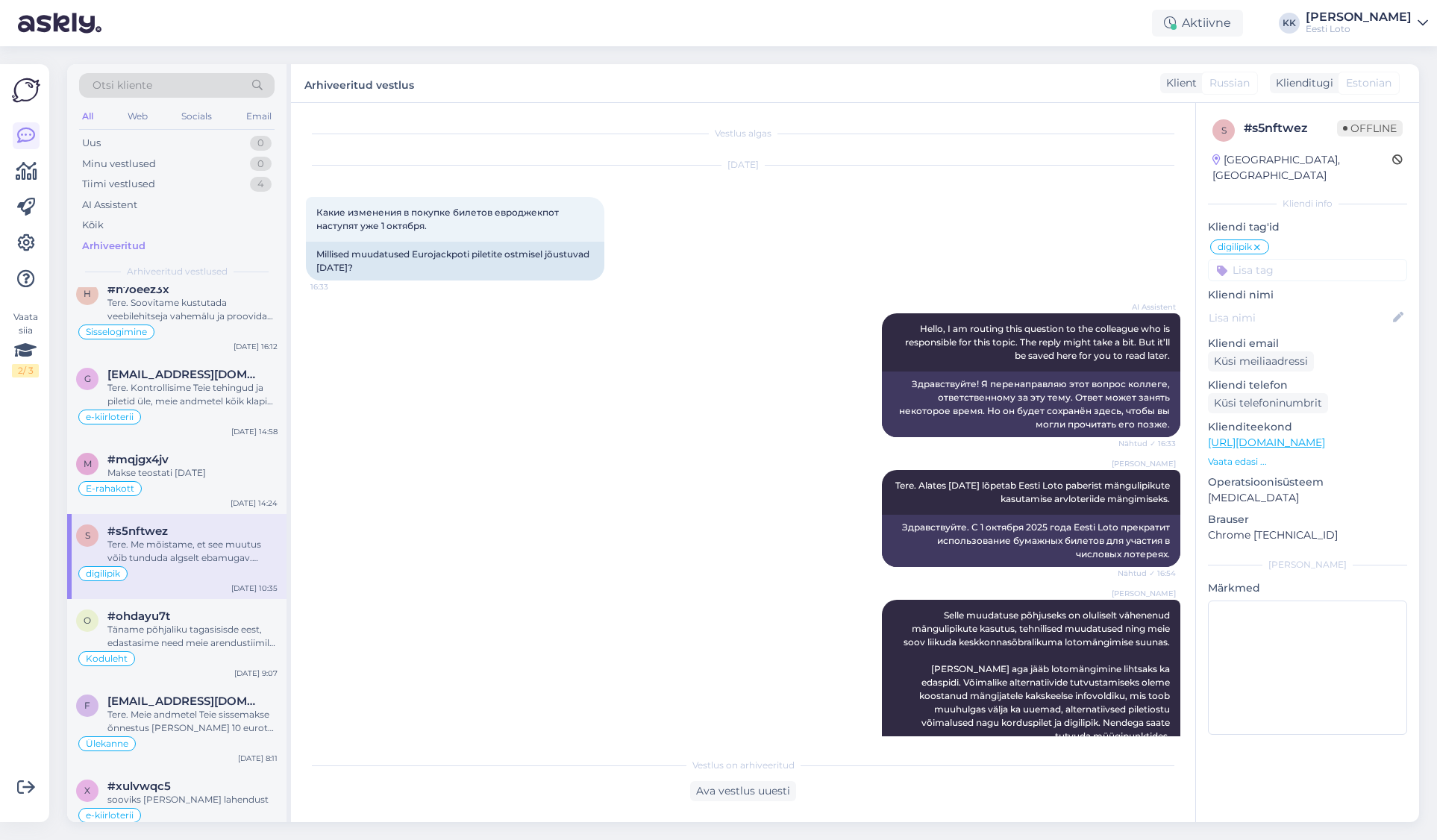
scroll to position [4, 0]
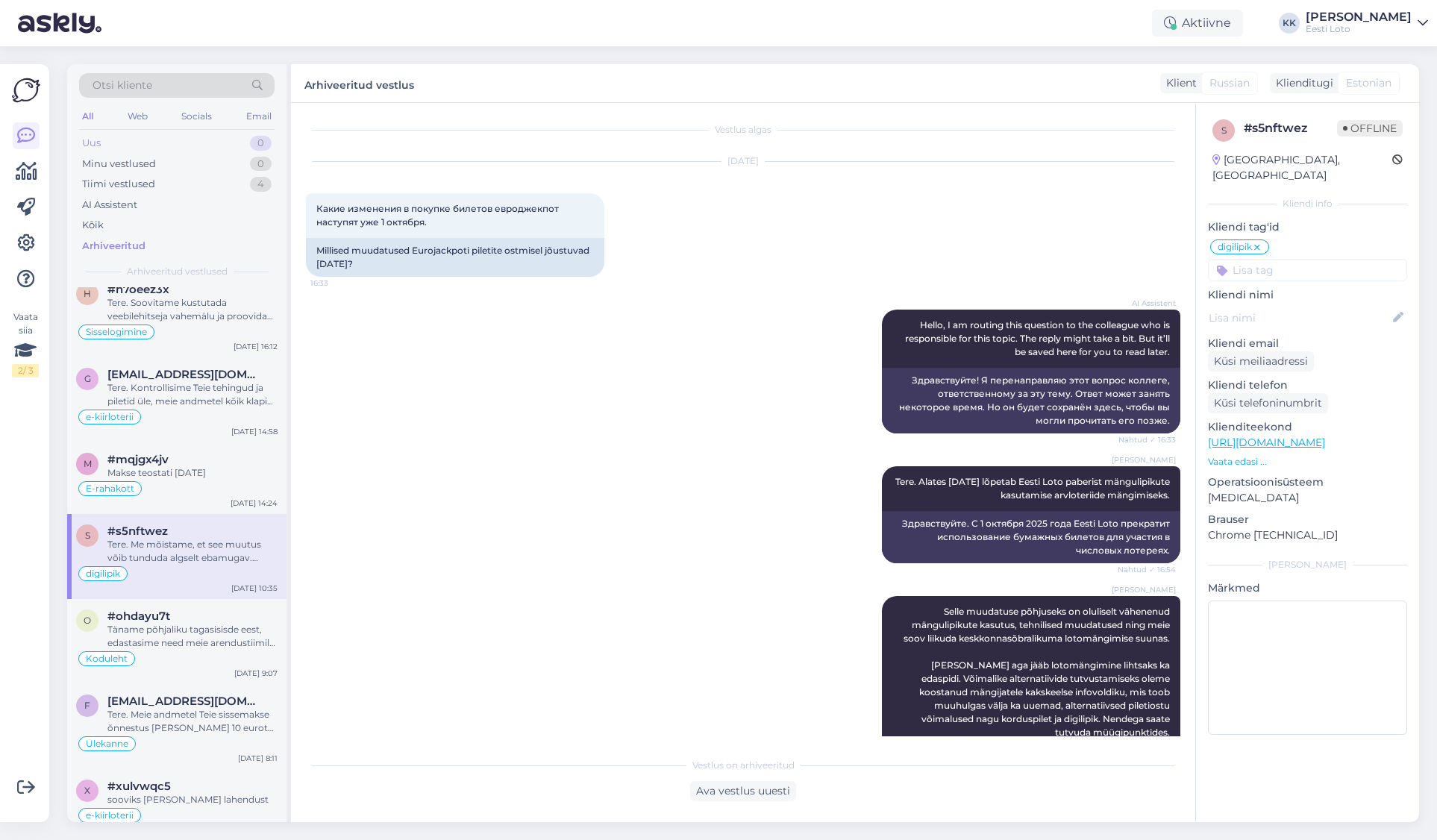
click at [112, 147] on div "Uus 0" at bounding box center [177, 143] width 196 height 21
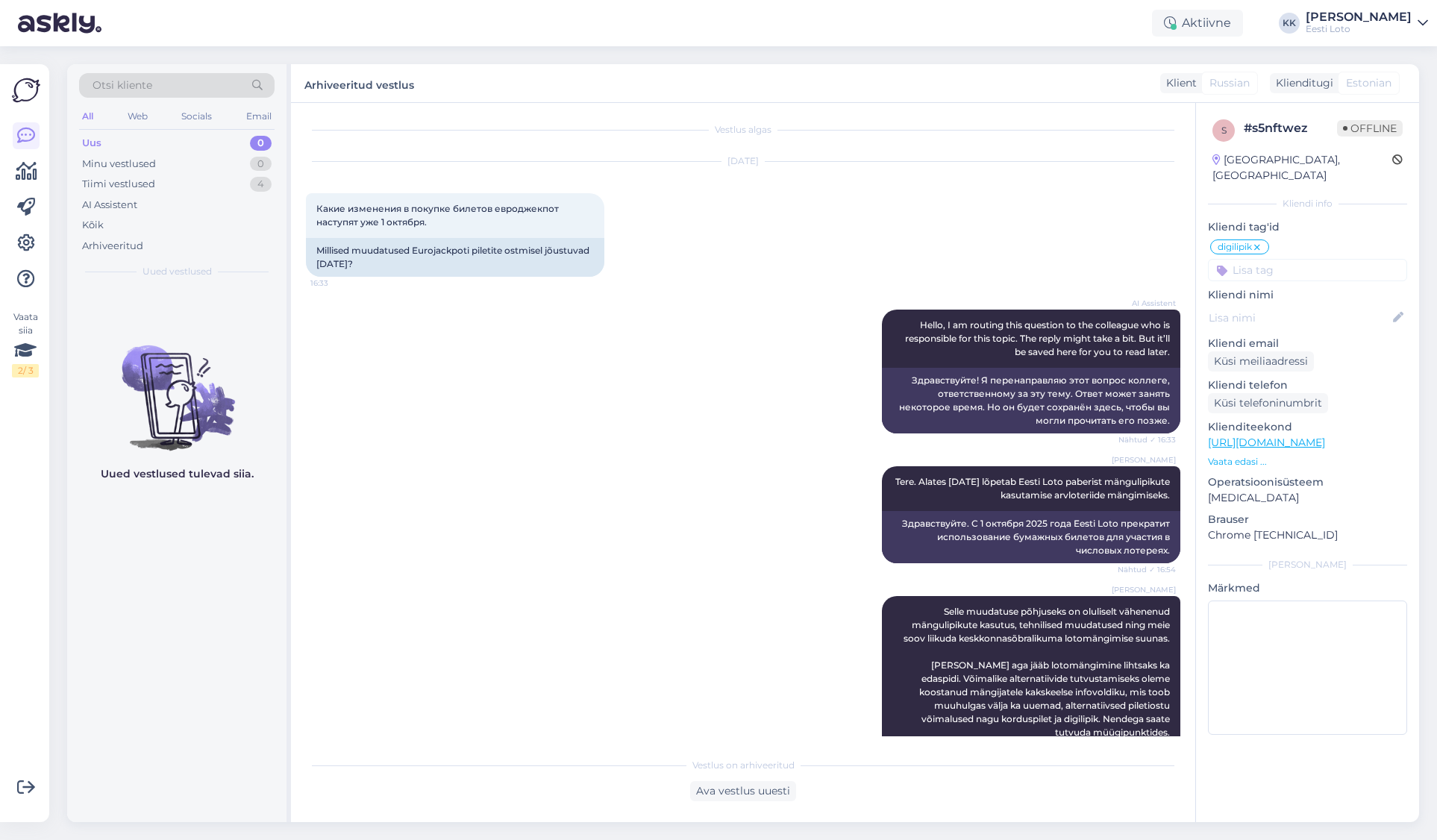
scroll to position [0, 0]
